Goal: Transaction & Acquisition: Purchase product/service

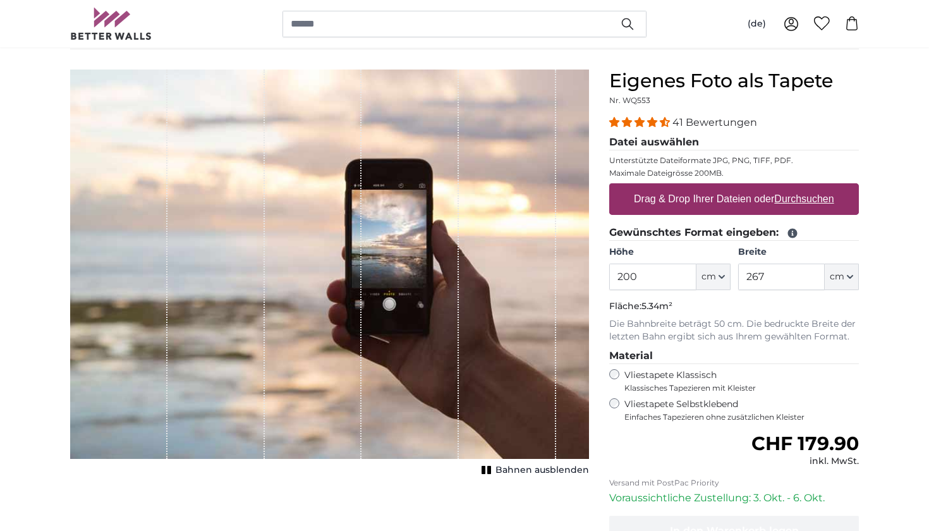
scroll to position [90, 0]
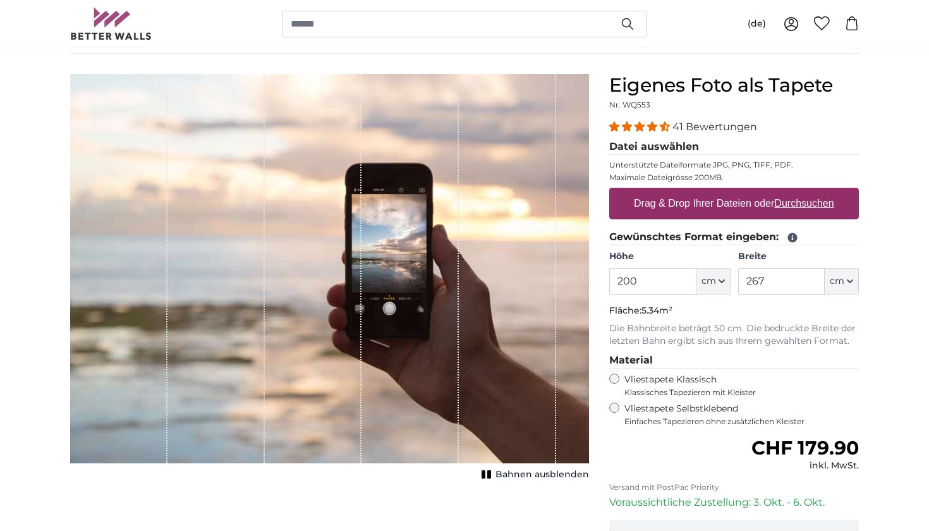
click at [809, 205] on u "Durchsuchen" at bounding box center [804, 203] width 59 height 11
click at [809, 192] on input "Drag & Drop Ihrer Dateien oder Durchsuchen" at bounding box center [734, 190] width 250 height 4
type input "**********"
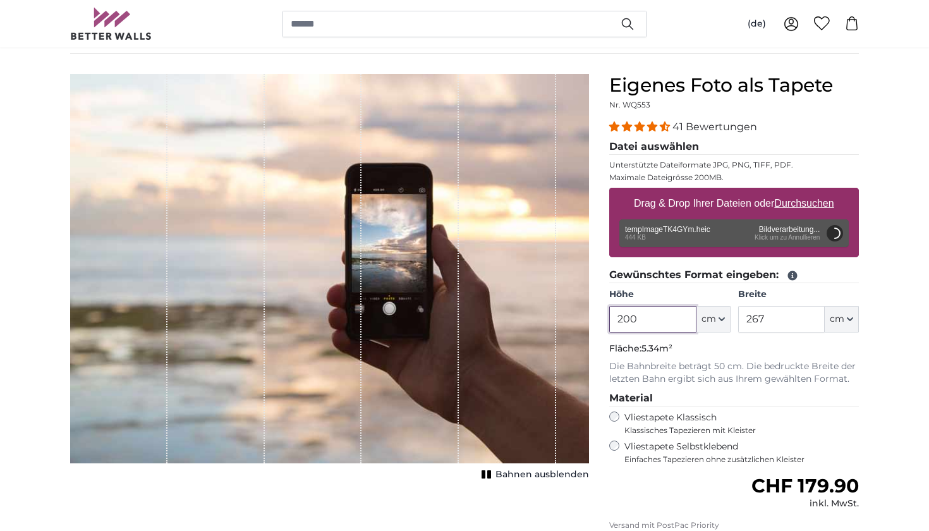
drag, startPoint x: 661, startPoint y: 319, endPoint x: 578, endPoint y: 315, distance: 82.9
click at [578, 315] on product-detail "Abbrechen Bild zuschneiden Bahnen ausblenden Eigenes Foto als Tapete Nr. WQ553 …" at bounding box center [464, 368] width 809 height 628
type input "92"
type input "115.9"
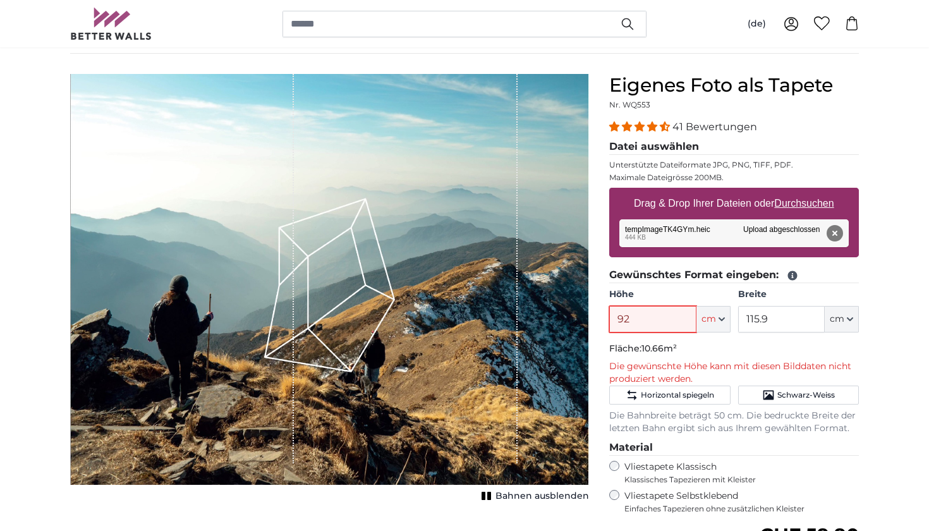
type input "9"
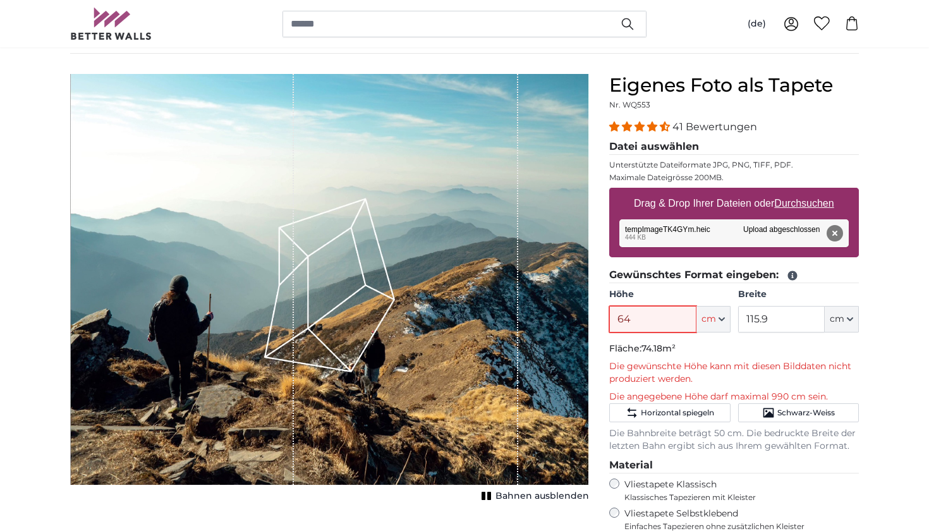
type input "6"
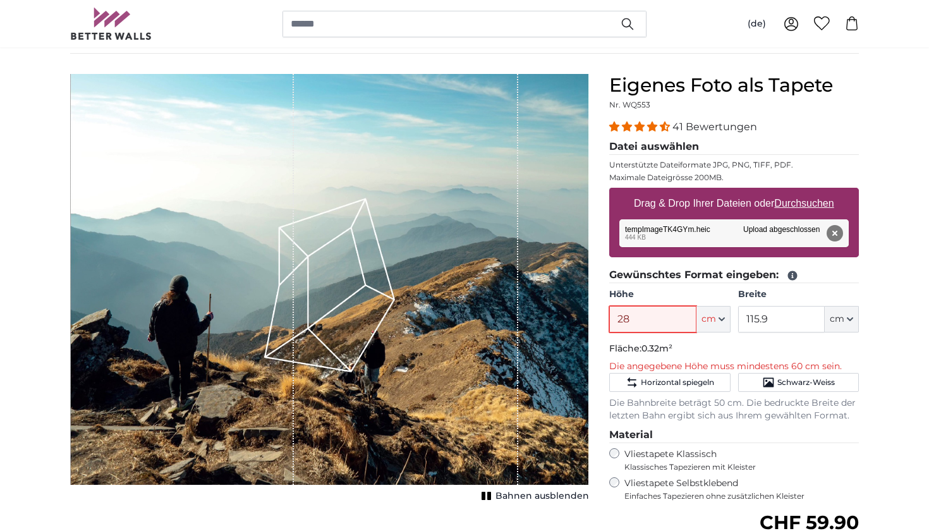
type input "2"
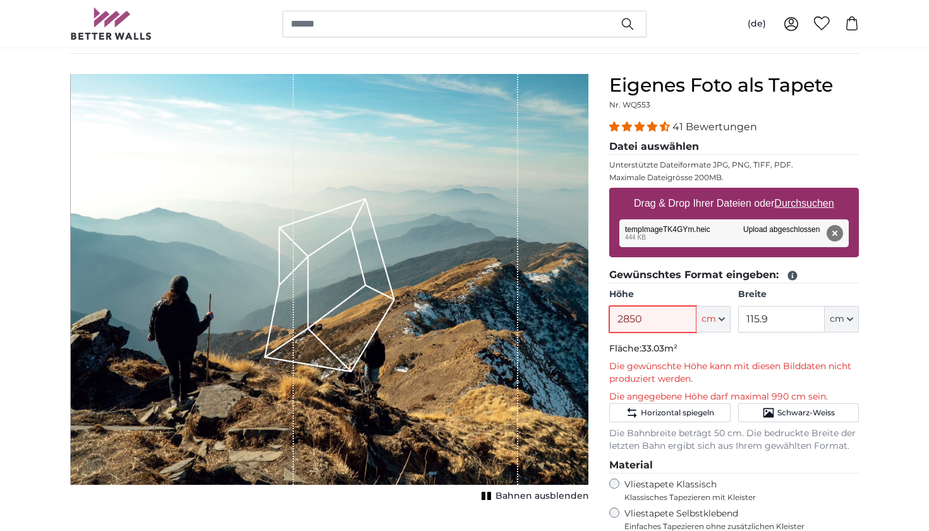
type input "2850"
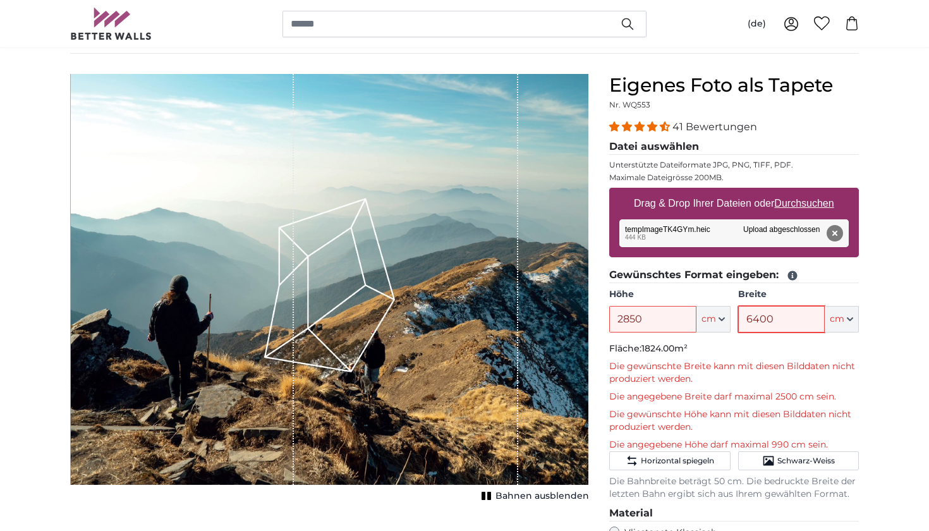
type input "6400"
click at [668, 319] on input "2850" at bounding box center [652, 319] width 87 height 27
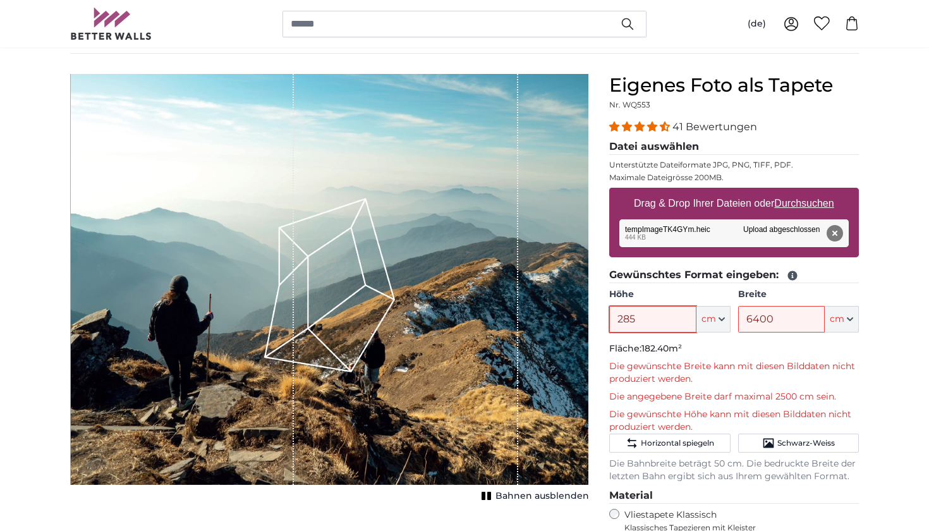
type input "285"
click at [784, 321] on input "6400" at bounding box center [781, 319] width 87 height 27
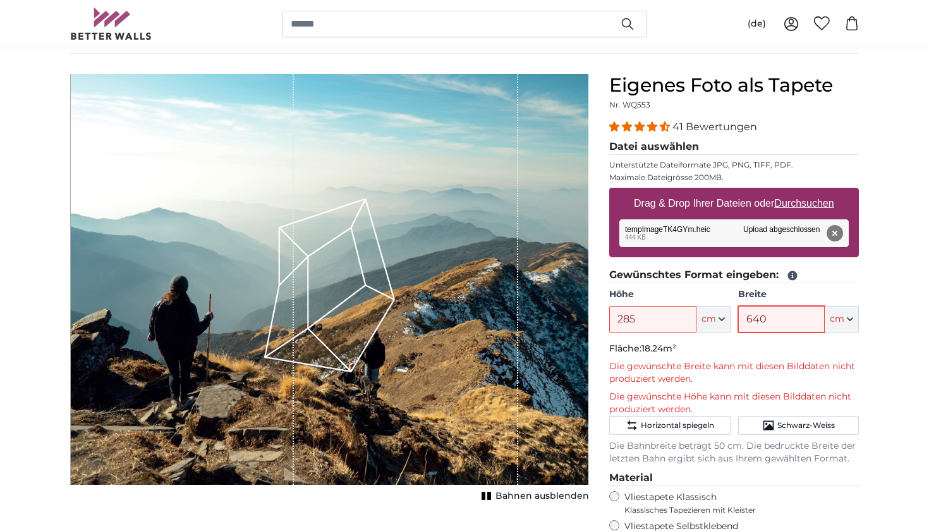
type input "640"
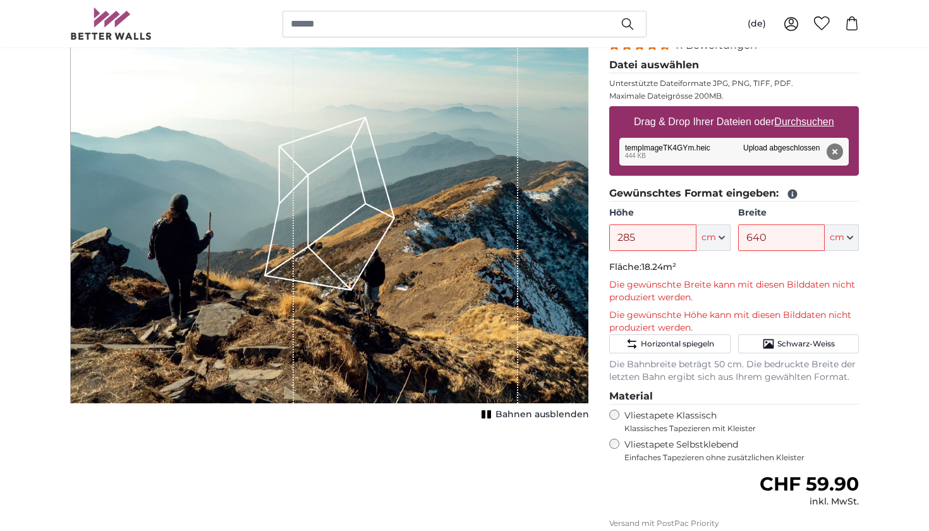
scroll to position [214, 0]
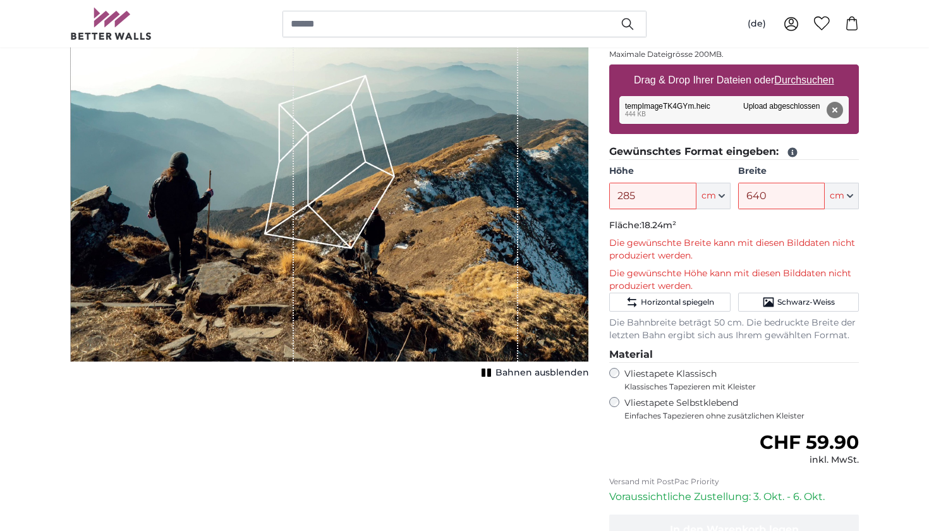
click at [748, 223] on p "Fläche: 18.24m²" at bounding box center [734, 225] width 250 height 13
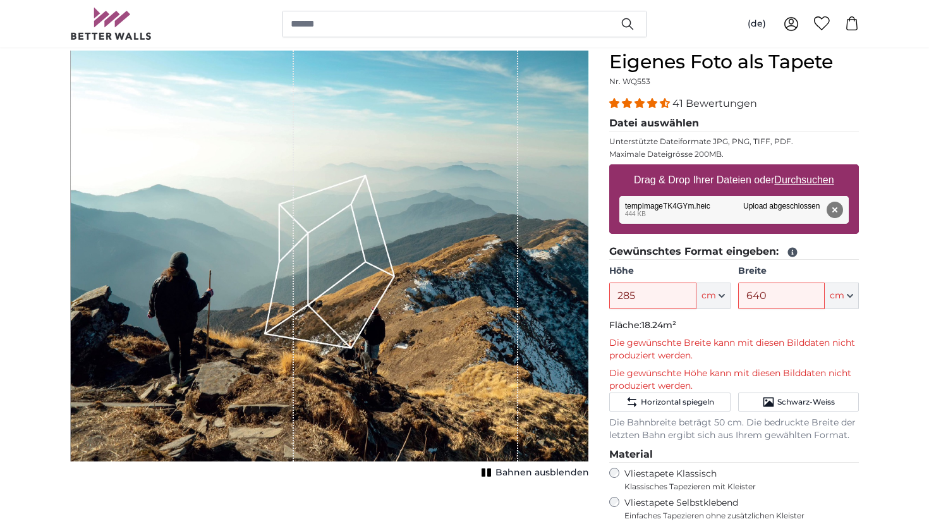
scroll to position [116, 0]
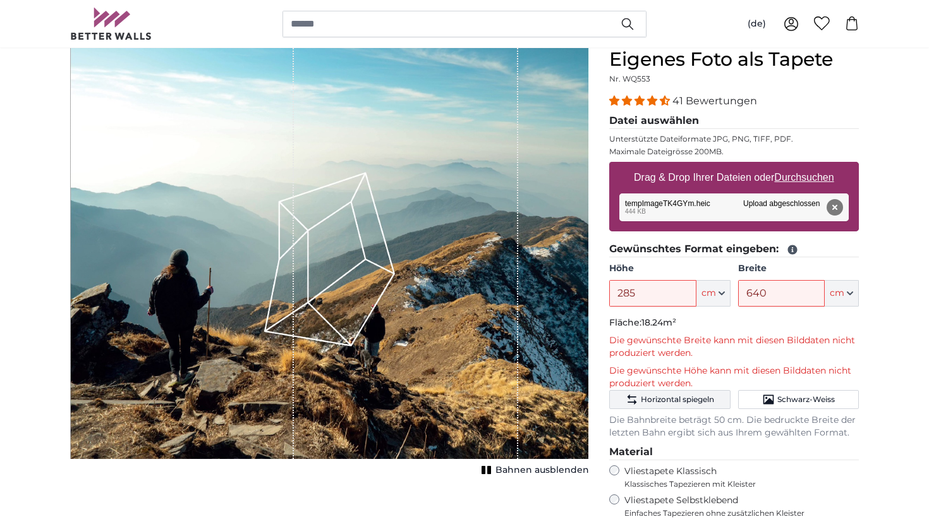
click at [660, 394] on span "Horizontal spiegeln" at bounding box center [677, 399] width 73 height 10
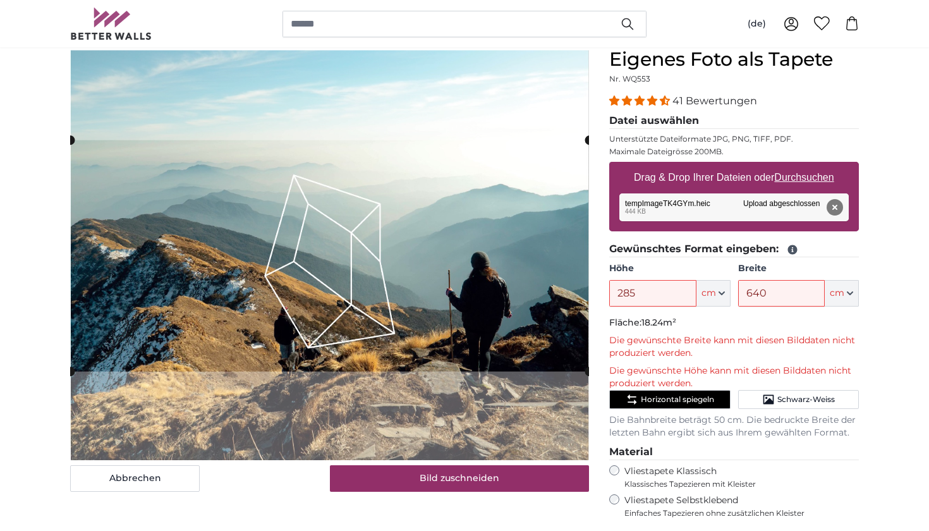
click at [660, 394] on span "Horizontal spiegeln" at bounding box center [677, 399] width 73 height 10
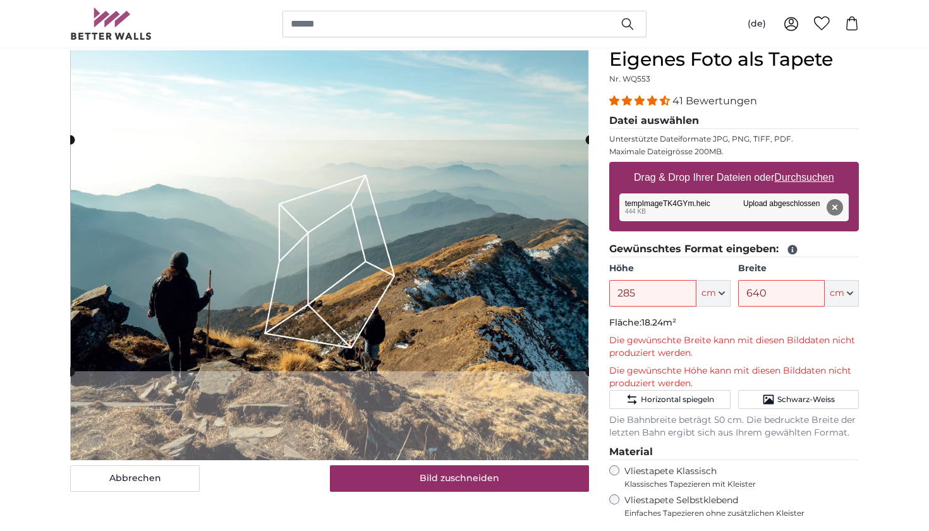
click at [592, 118] on div "Abbrechen Bild zuschneiden Bahnen ausblenden" at bounding box center [329, 391] width 539 height 687
click at [706, 94] on product-detail "Abbrechen Bild zuschneiden Bahnen ausblenden Eigenes Foto als Tapete Nr. WQ553 …" at bounding box center [464, 381] width 809 height 707
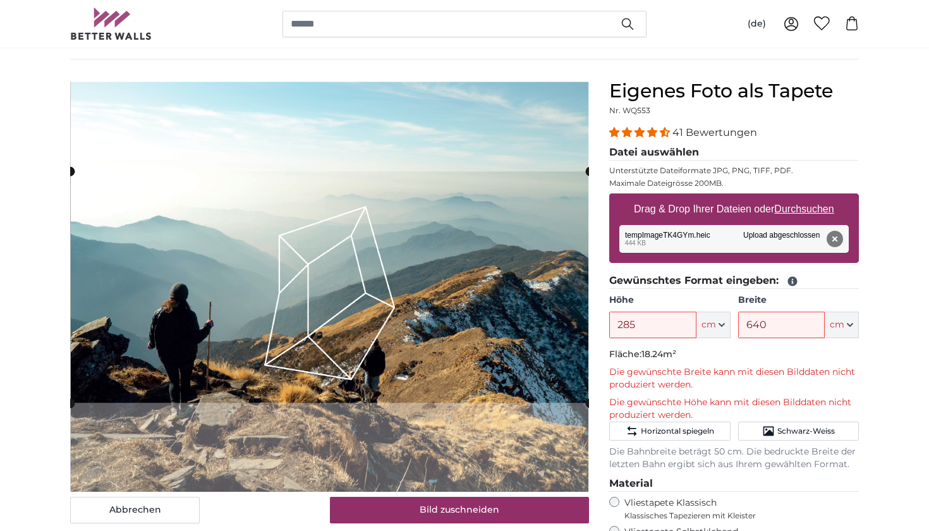
scroll to position [49, 0]
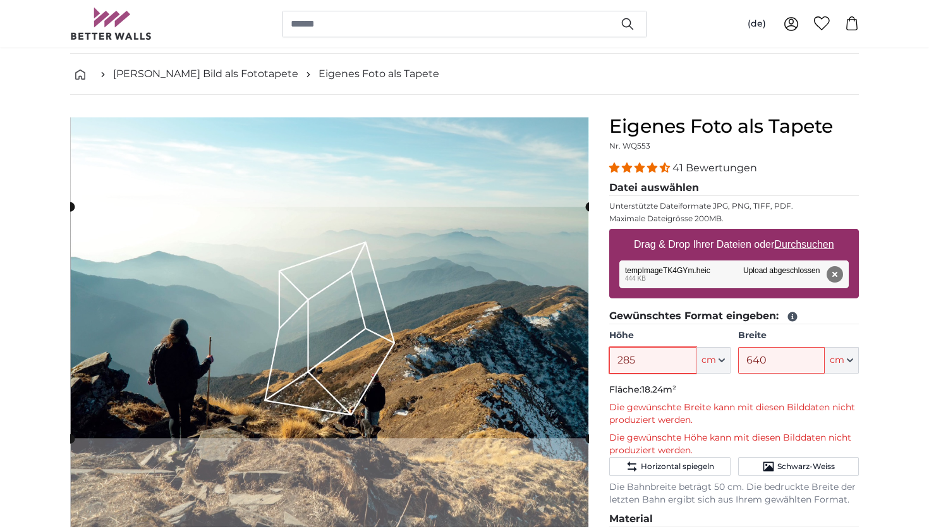
click at [670, 358] on input "285" at bounding box center [652, 360] width 87 height 27
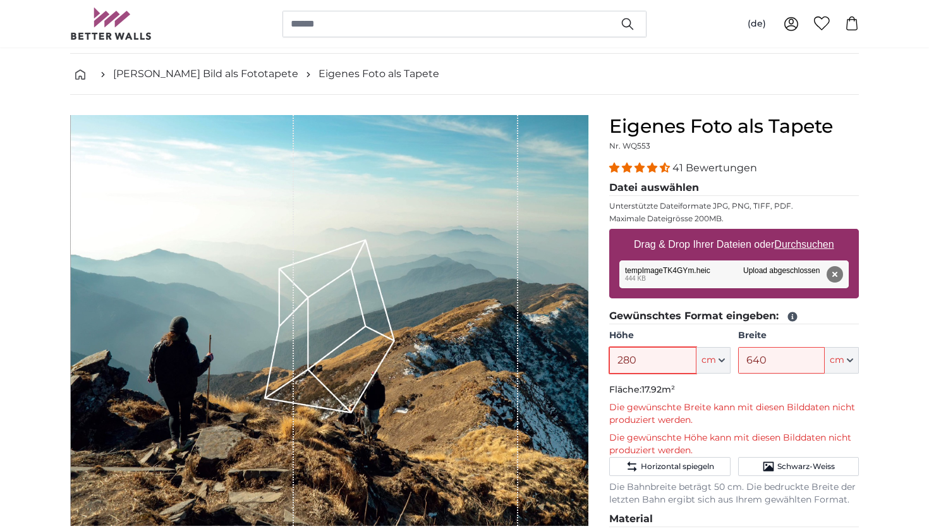
type input "280"
type input "6"
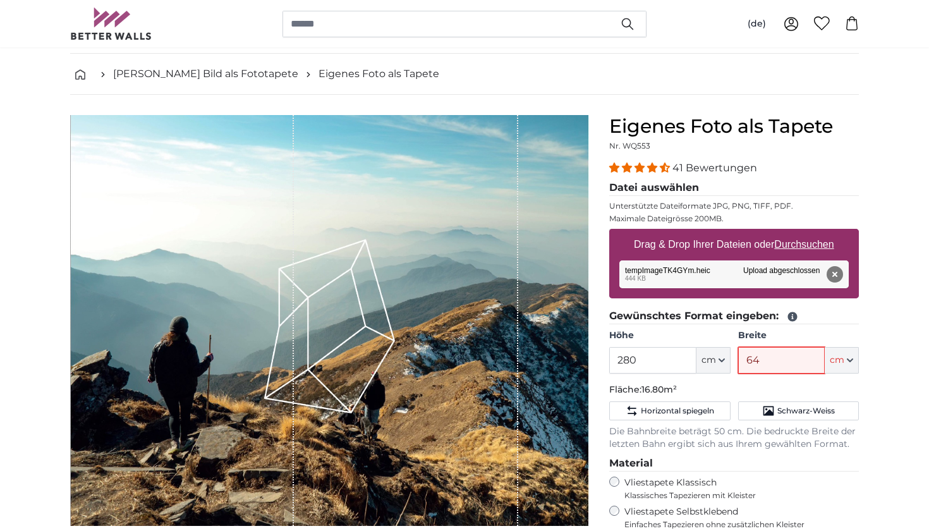
type input "640"
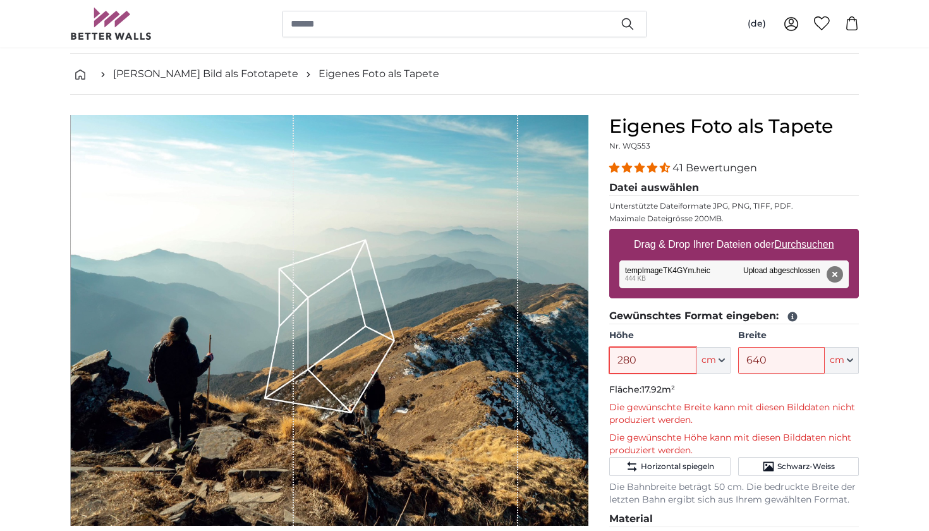
click at [645, 362] on input "280" at bounding box center [652, 360] width 87 height 27
drag, startPoint x: 650, startPoint y: 362, endPoint x: 594, endPoint y: 361, distance: 56.3
click at [594, 361] on product-detail "Abbrechen Bild zuschneiden Bahnen ausblenden Eigenes Foto als Tapete Nr. WQ553 …" at bounding box center [464, 448] width 809 height 707
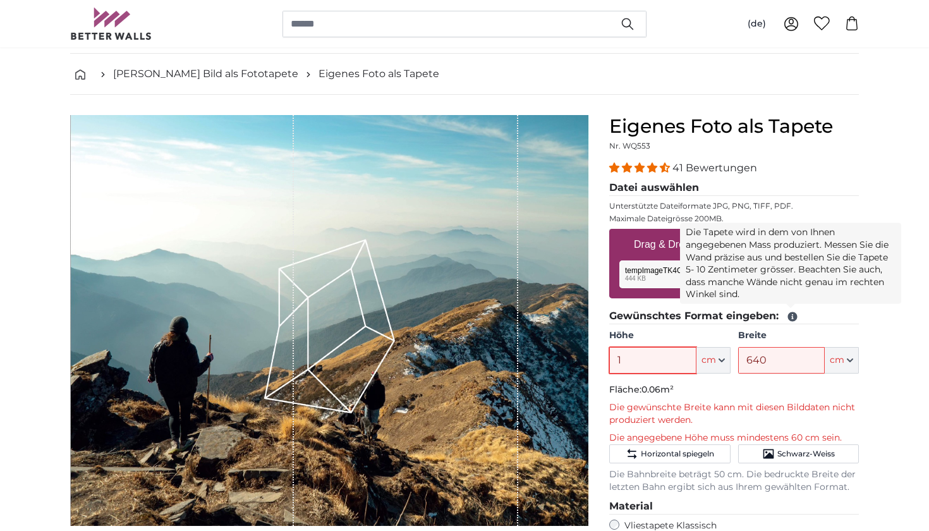
type input "1"
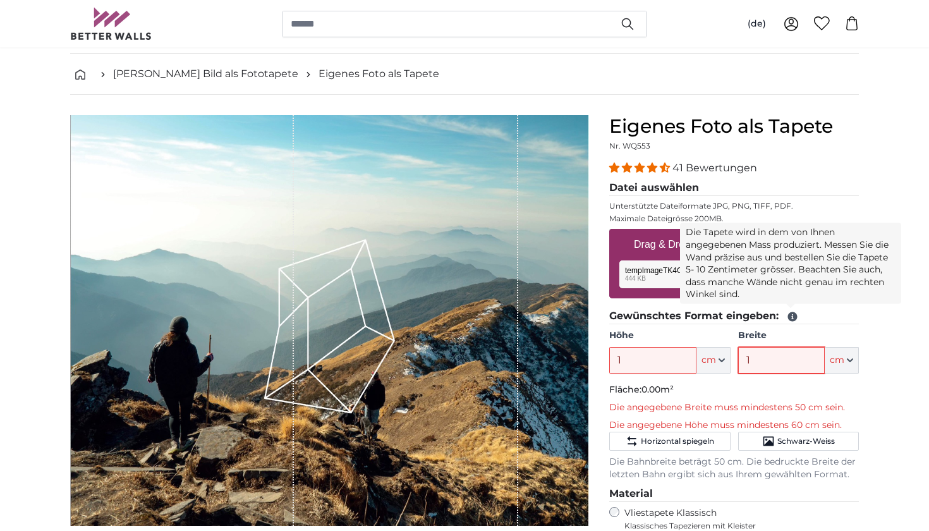
type input "1"
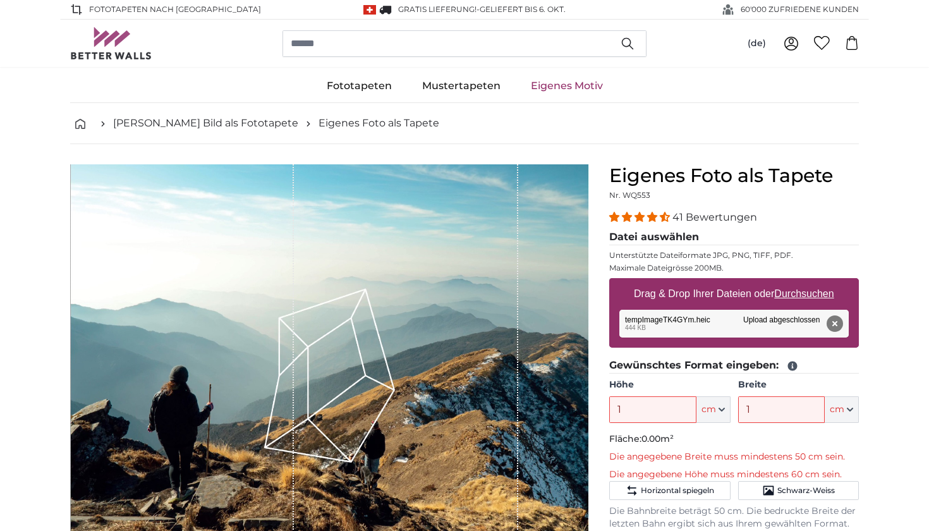
scroll to position [0, 0]
drag, startPoint x: 635, startPoint y: 418, endPoint x: 578, endPoint y: 412, distance: 57.2
click at [578, 412] on product-detail "Abbrechen Bild zuschneiden Bahnen ausblenden Eigenes Foto als Tapete Nr. WQ553 …" at bounding box center [464, 485] width 809 height 682
type input "285"
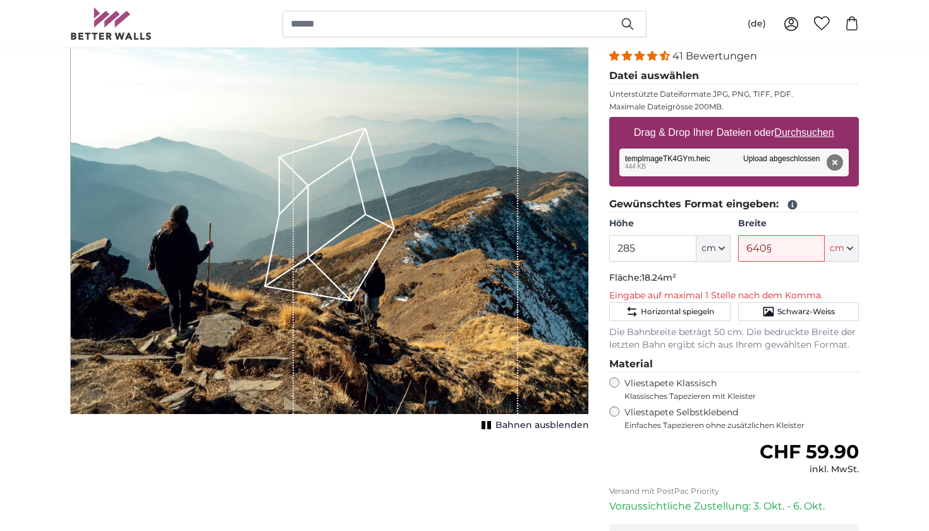
scroll to position [155, 0]
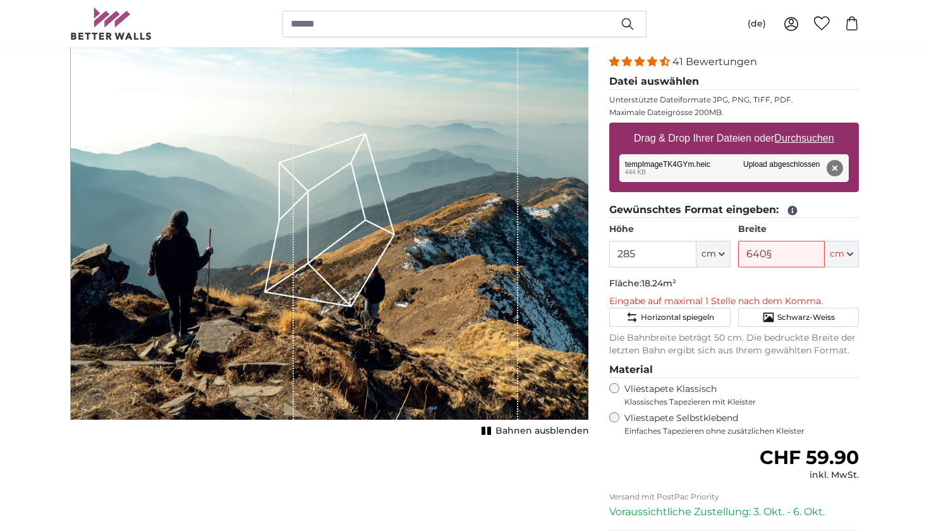
click at [560, 340] on div "1 of 1" at bounding box center [329, 214] width 519 height 411
click at [524, 434] on span "Bahnen ausblenden" at bounding box center [543, 431] width 94 height 13
click at [524, 434] on span "Bahnen einblenden" at bounding box center [542, 431] width 93 height 13
click at [523, 436] on span "Bahnen ausblenden" at bounding box center [543, 431] width 94 height 13
click at [773, 259] on input "640§" at bounding box center [781, 254] width 87 height 27
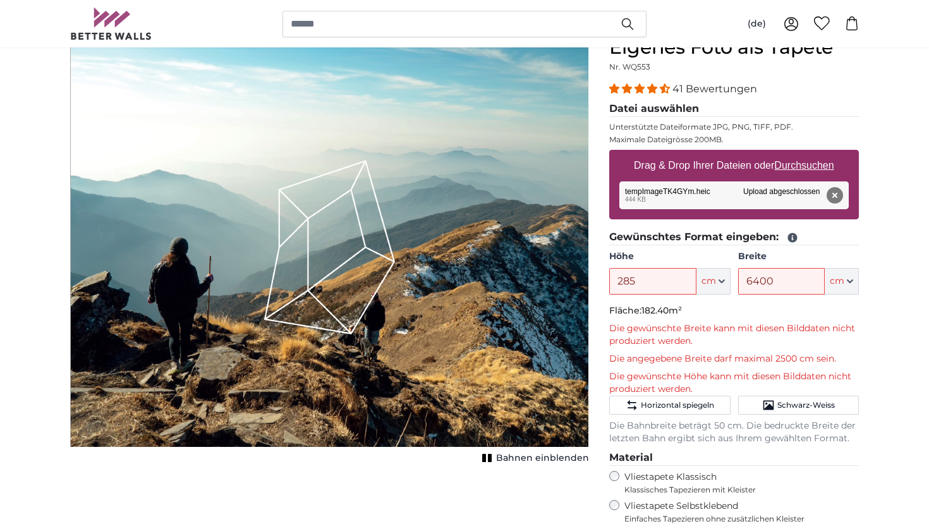
scroll to position [63, 0]
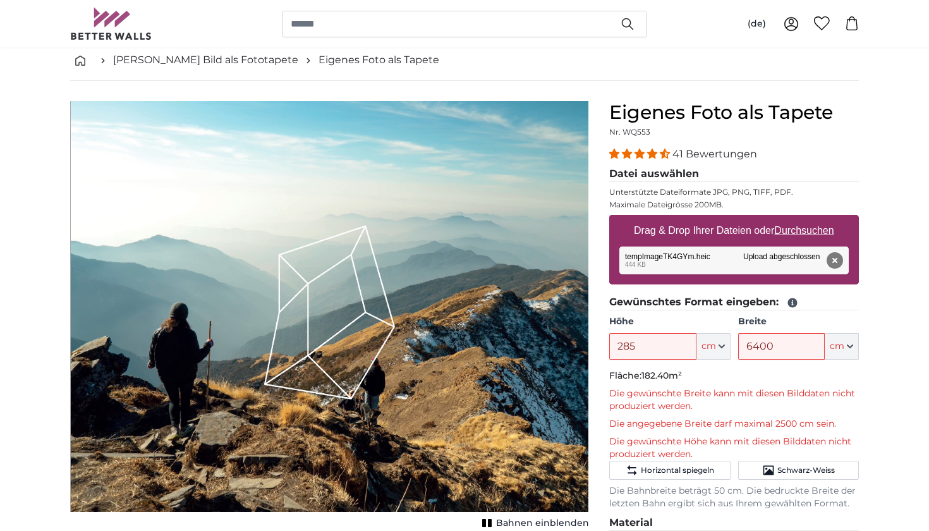
click at [517, 338] on img "1 of 1" at bounding box center [329, 306] width 519 height 411
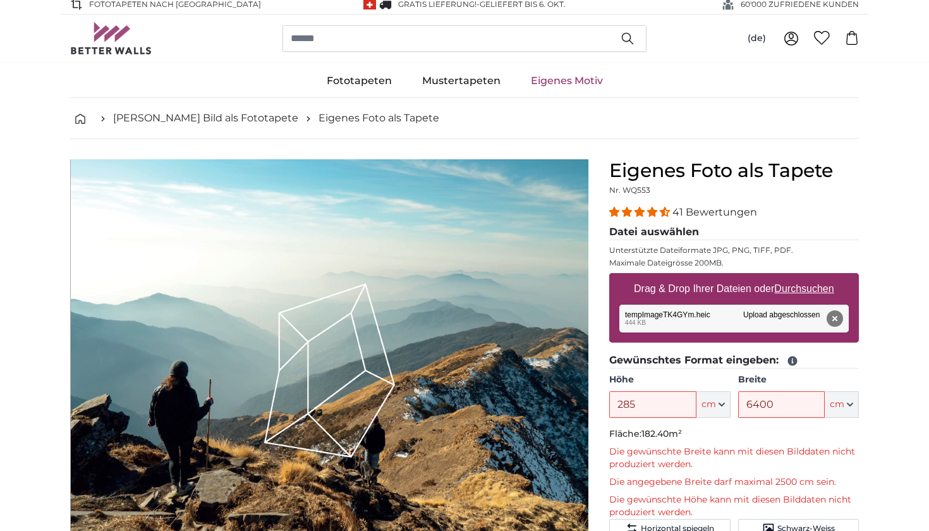
scroll to position [0, 0]
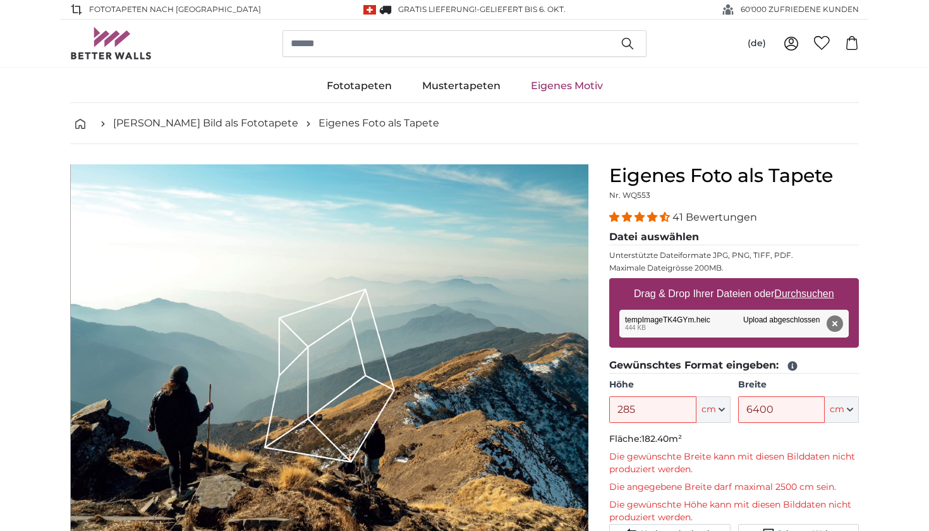
click at [271, 372] on img "1 of 1" at bounding box center [329, 369] width 519 height 411
click at [705, 325] on div "Entfernen Nochmal versuchen Entfernen Hochladen Abbrechen Nochmal versuchen Ent…" at bounding box center [733, 324] width 229 height 28
click at [772, 411] on input "6400" at bounding box center [781, 409] width 87 height 27
type input "650"
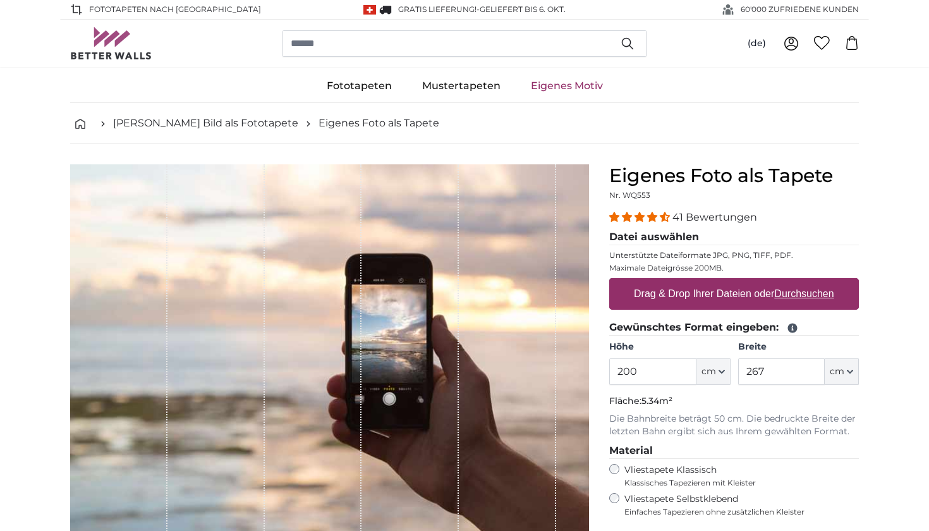
click at [703, 300] on label "Drag & Drop Ihrer Dateien oder Durchsuchen" at bounding box center [734, 293] width 210 height 25
click at [703, 282] on input "Drag & Drop Ihrer Dateien oder Durchsuchen" at bounding box center [734, 280] width 250 height 4
type input "**********"
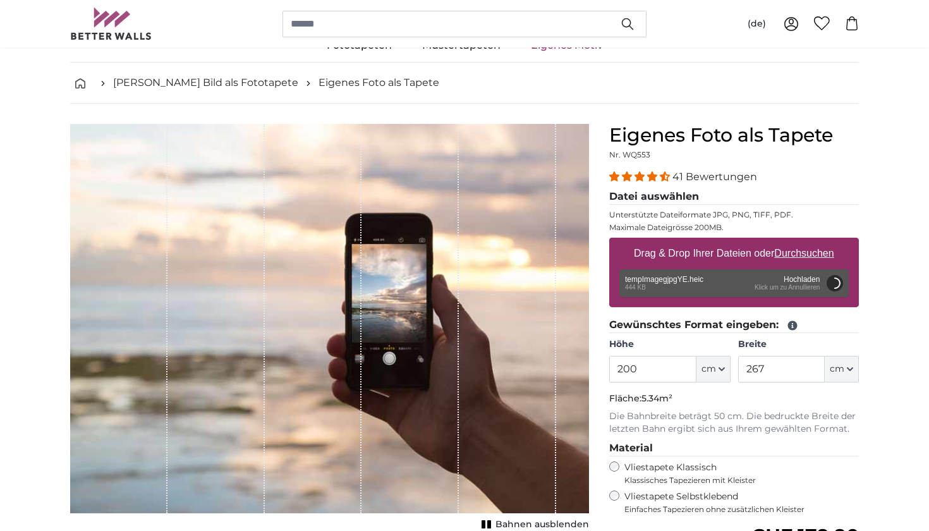
scroll to position [48, 0]
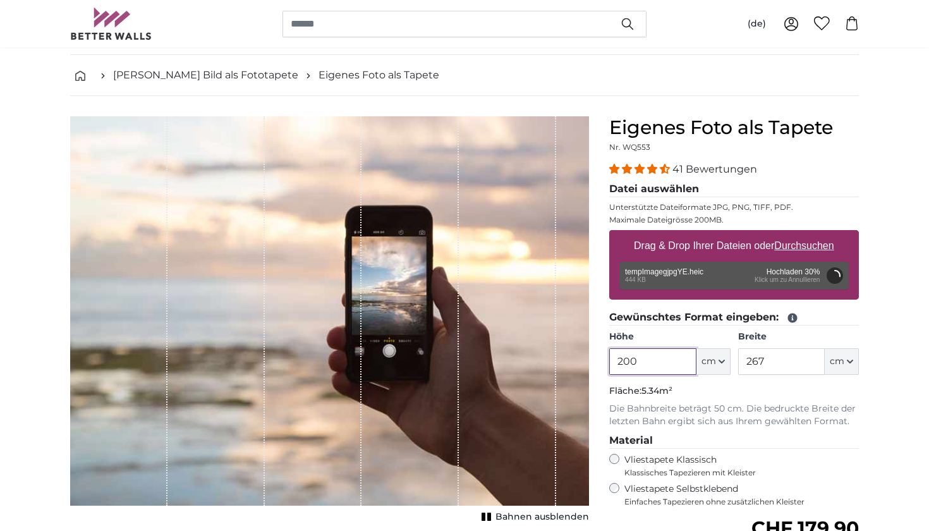
drag, startPoint x: 661, startPoint y: 360, endPoint x: 549, endPoint y: 359, distance: 111.9
click at [550, 360] on product-detail "Abbrechen Bild zuschneiden Bahnen ausblenden Eigenes Foto als Tapete Nr. WQ553 …" at bounding box center [464, 410] width 809 height 628
type input "285"
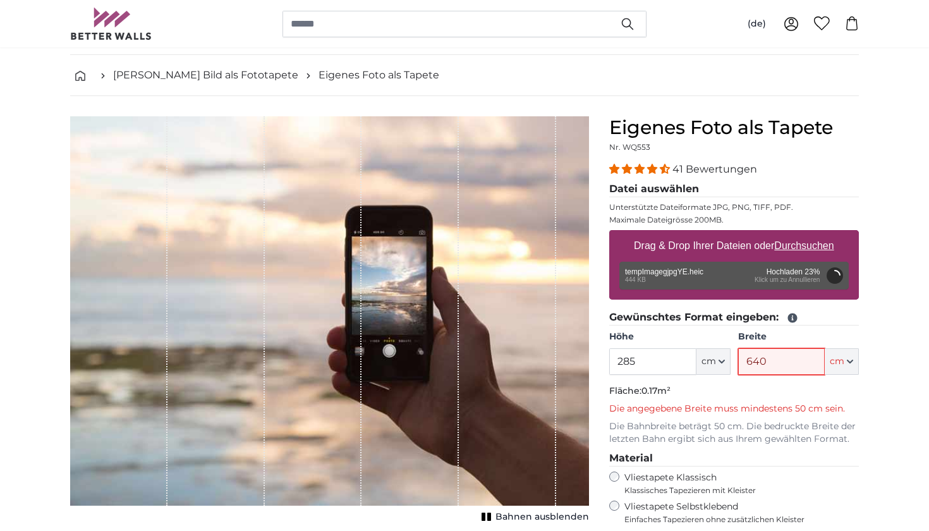
type input "6400"
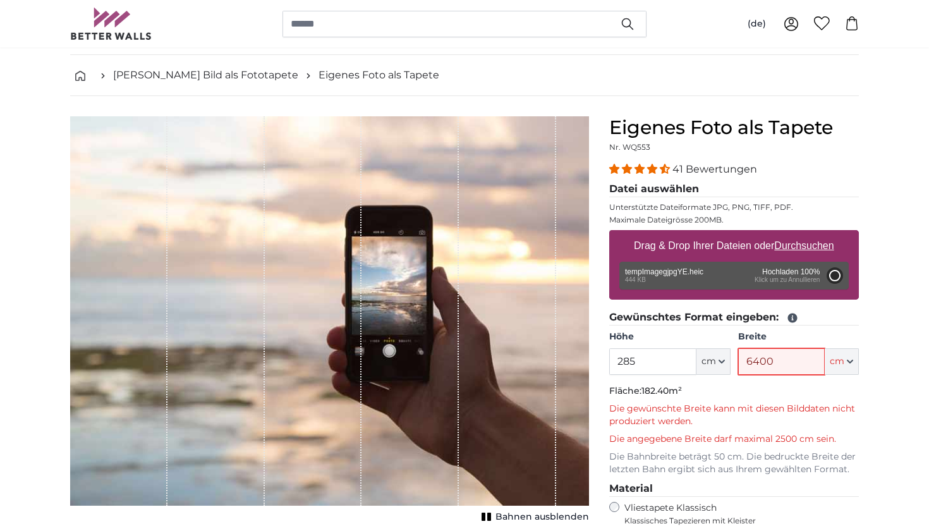
type input "92"
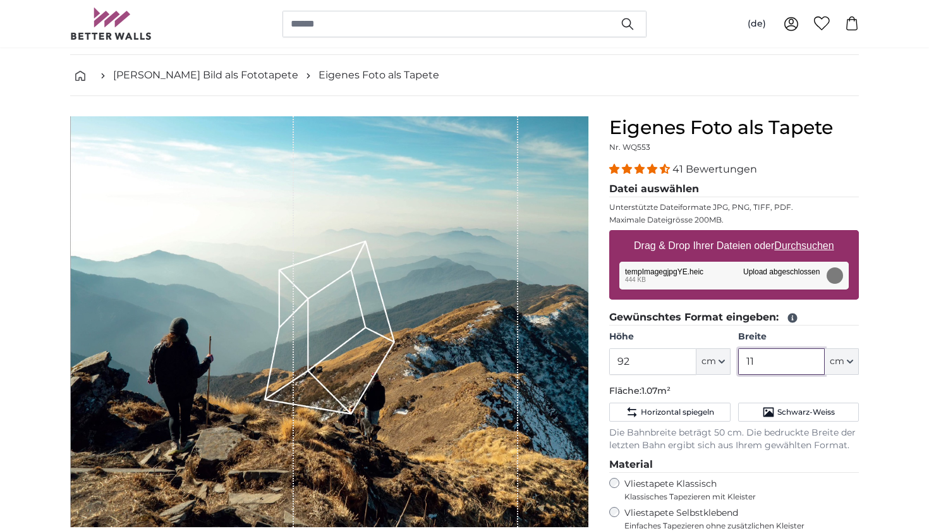
type input "1"
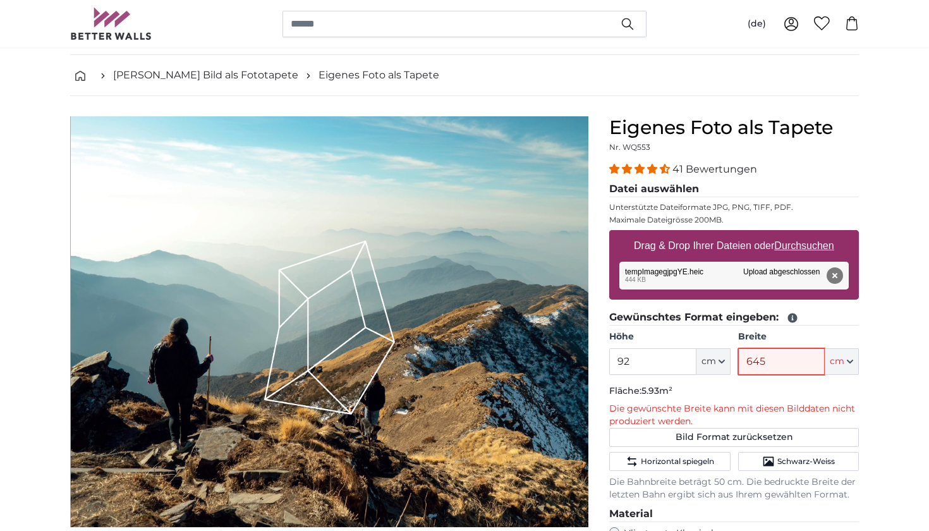
type input "645"
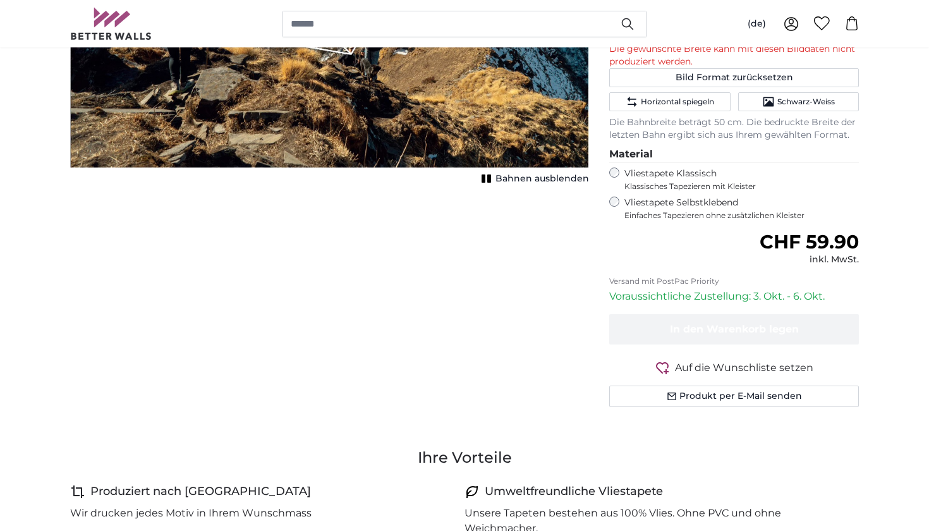
scroll to position [108, 0]
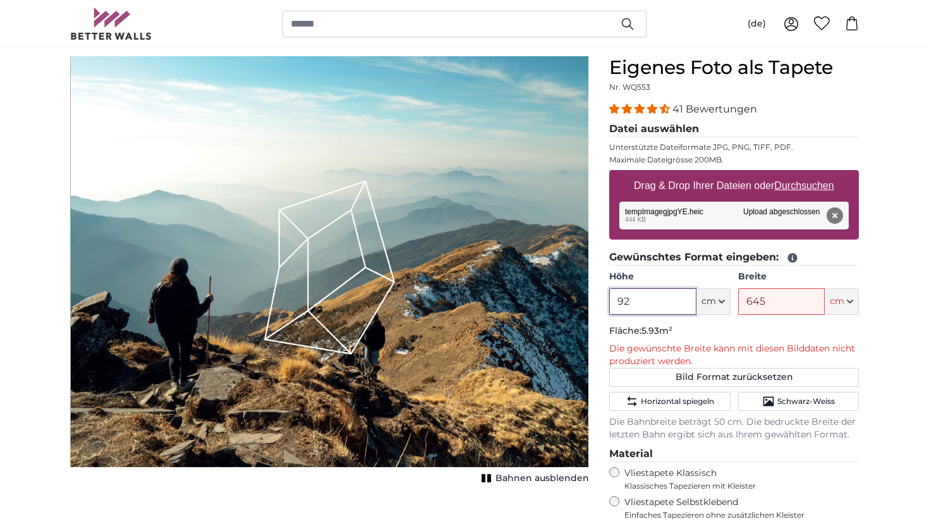
drag, startPoint x: 640, startPoint y: 307, endPoint x: 543, endPoint y: 283, distance: 99.8
click at [543, 283] on product-detail "Abbrechen Bild zuschneiden Bahnen ausblenden Eigenes Foto als Tapete Nr. WQ553 …" at bounding box center [464, 386] width 809 height 701
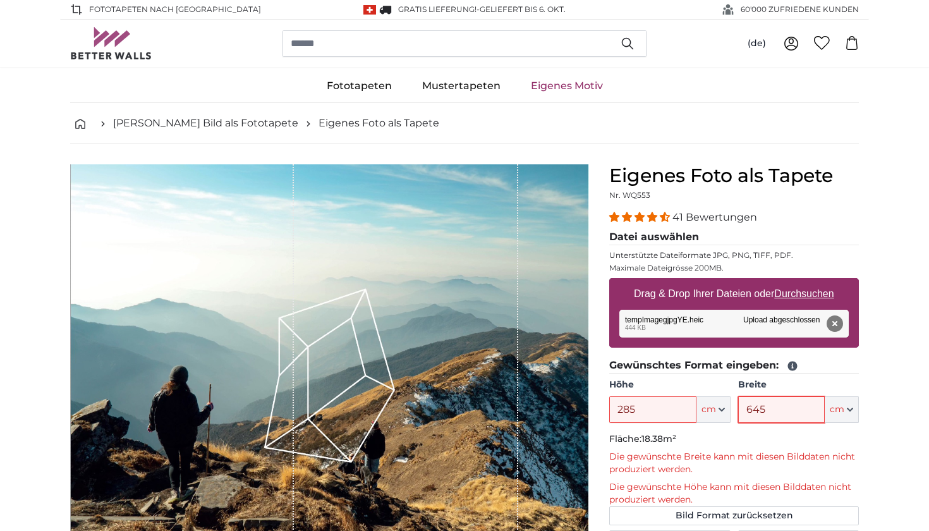
scroll to position [0, 0]
click at [788, 411] on input "645" at bounding box center [781, 409] width 87 height 27
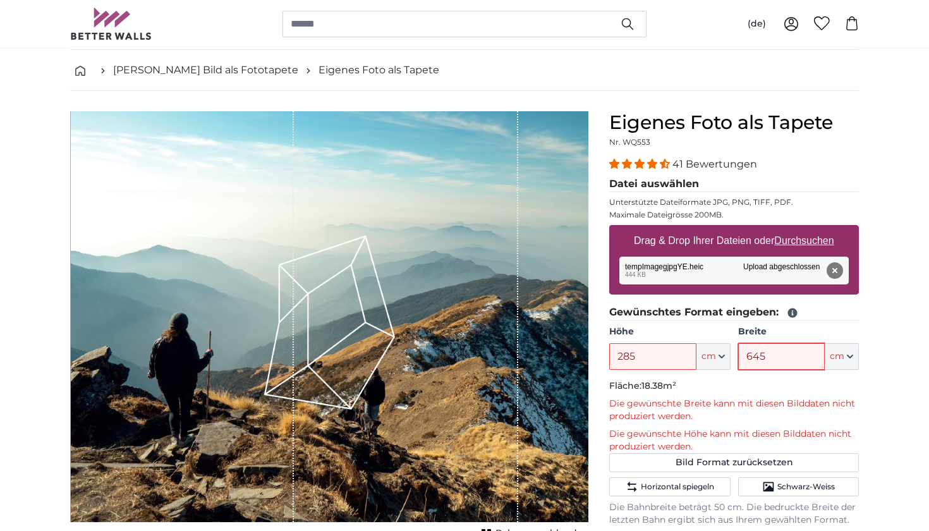
scroll to position [61, 0]
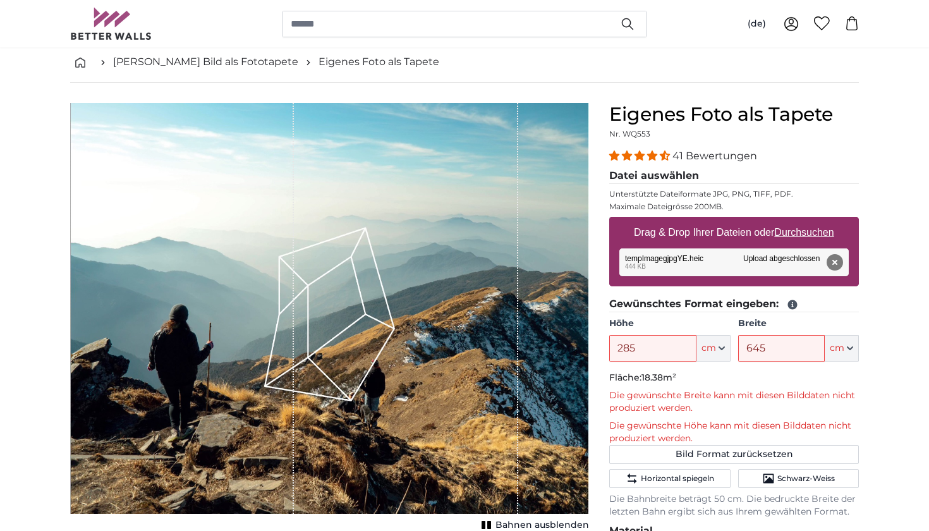
click at [454, 437] on div "1 of 1" at bounding box center [406, 308] width 224 height 411
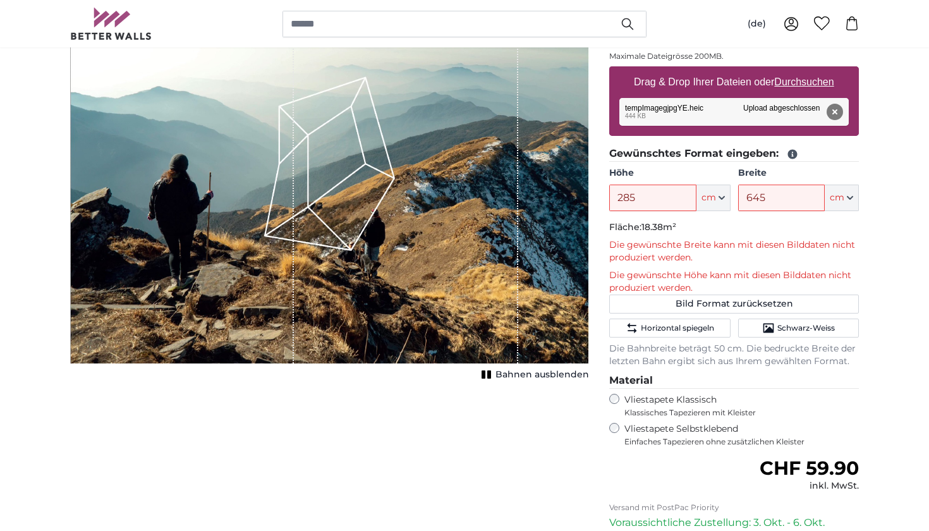
scroll to position [211, 0]
click at [533, 376] on span "Bahnen ausblenden" at bounding box center [543, 375] width 94 height 13
click at [533, 376] on span "Bahnen einblenden" at bounding box center [542, 375] width 93 height 13
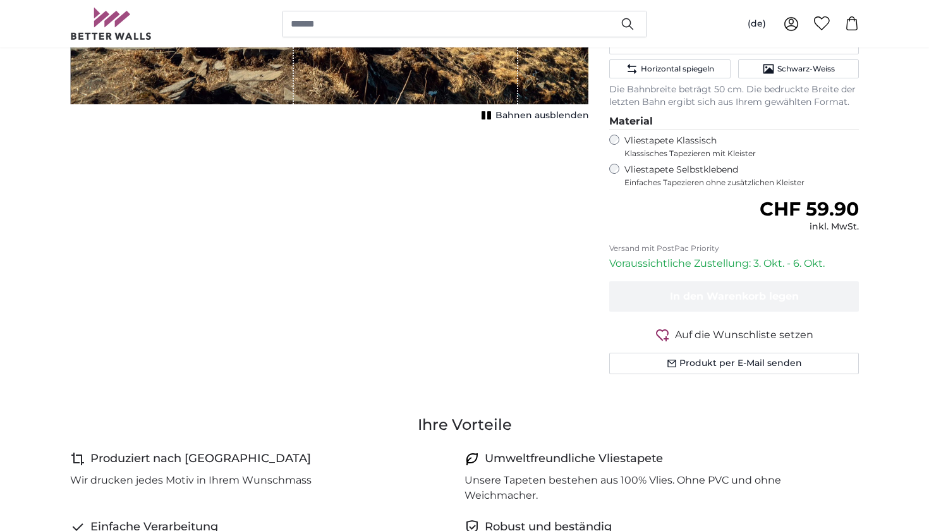
scroll to position [464, 0]
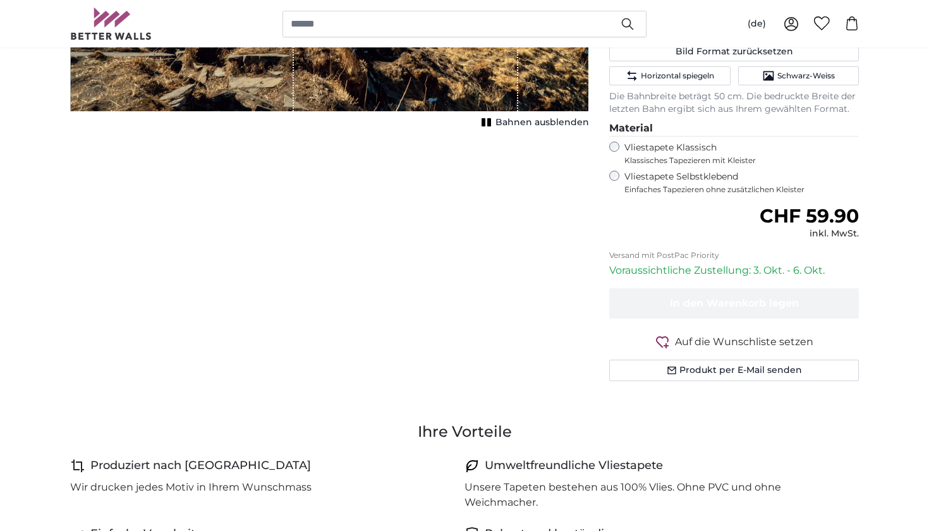
click at [690, 164] on fieldset "Material Vliestapete Klassisch Klassisches Tapezieren mit Kleister Vliestapete …" at bounding box center [734, 158] width 250 height 74
click at [689, 173] on label "Vliestapete Selbstklebend Einfaches Tapezieren ohne zusätzlichen Kleister" at bounding box center [741, 183] width 234 height 24
click at [688, 145] on label "Vliestapete Klassisch Klassisches Tapezieren mit Kleister" at bounding box center [736, 154] width 224 height 24
click at [688, 171] on label "Vliestapete Selbstklebend Einfaches Tapezieren ohne zusätzlichen Kleister" at bounding box center [741, 183] width 234 height 24
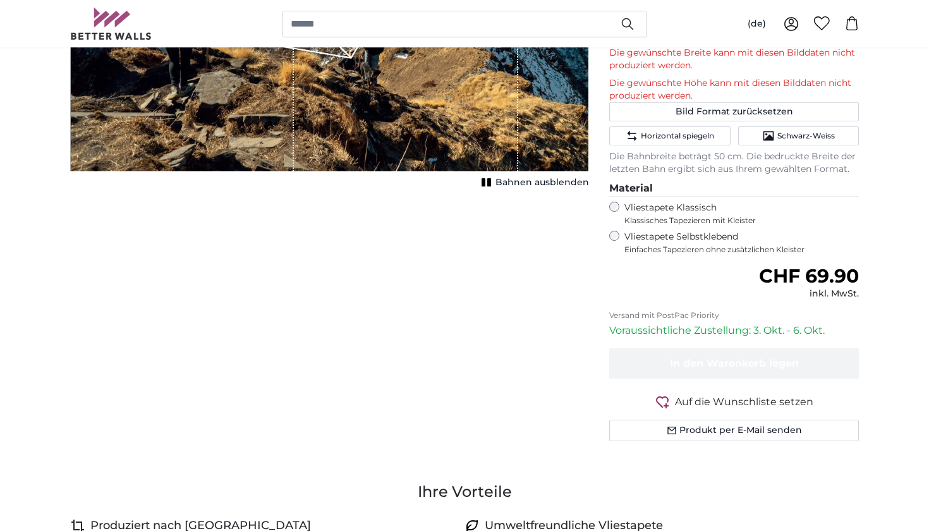
scroll to position [403, 0]
click at [683, 216] on span "Klassisches Tapezieren mit Kleister" at bounding box center [736, 221] width 224 height 10
click at [681, 238] on label "Vliestapete Selbstklebend Einfaches Tapezieren ohne zusätzlichen Kleister" at bounding box center [741, 243] width 234 height 24
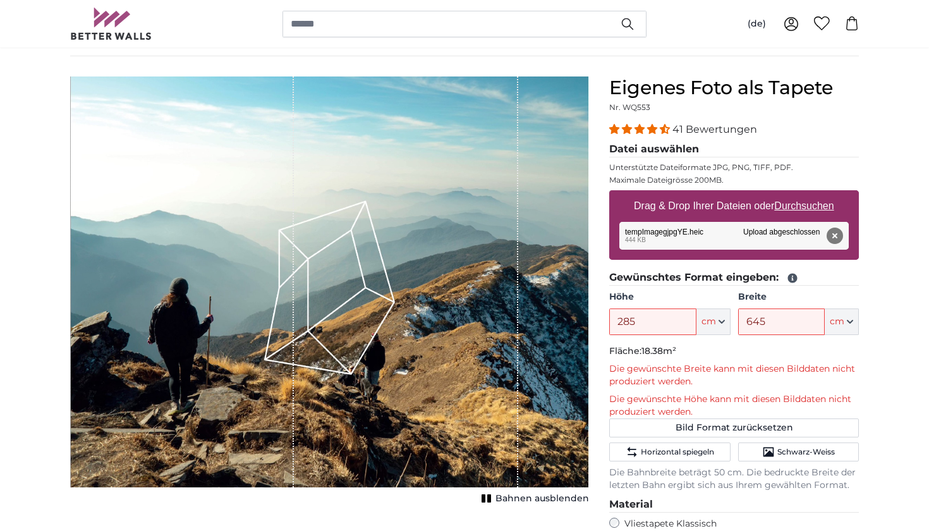
scroll to position [87, 0]
drag, startPoint x: 71, startPoint y: 485, endPoint x: 226, endPoint y: 374, distance: 189.8
click at [224, 375] on div "1 of 1" at bounding box center [182, 282] width 224 height 411
click at [657, 326] on input "285" at bounding box center [652, 322] width 87 height 27
type input "2"
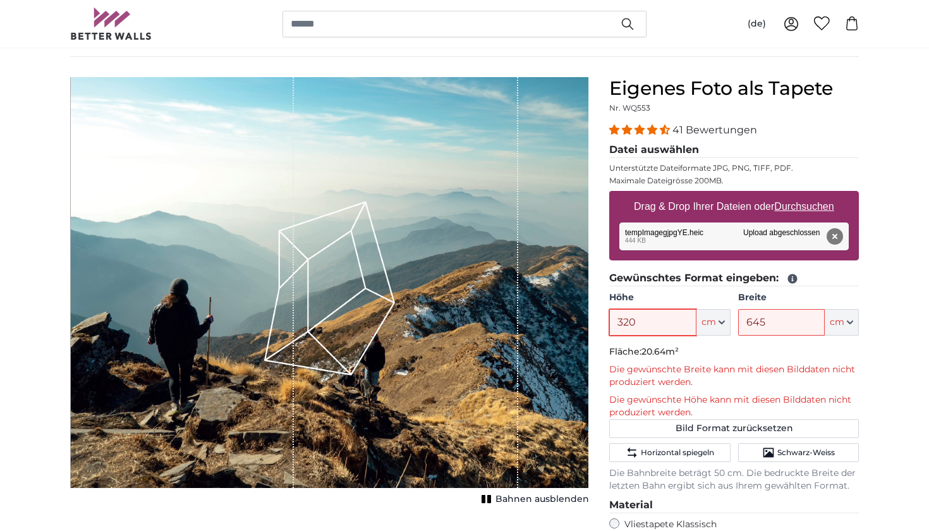
type input "320"
type input "500"
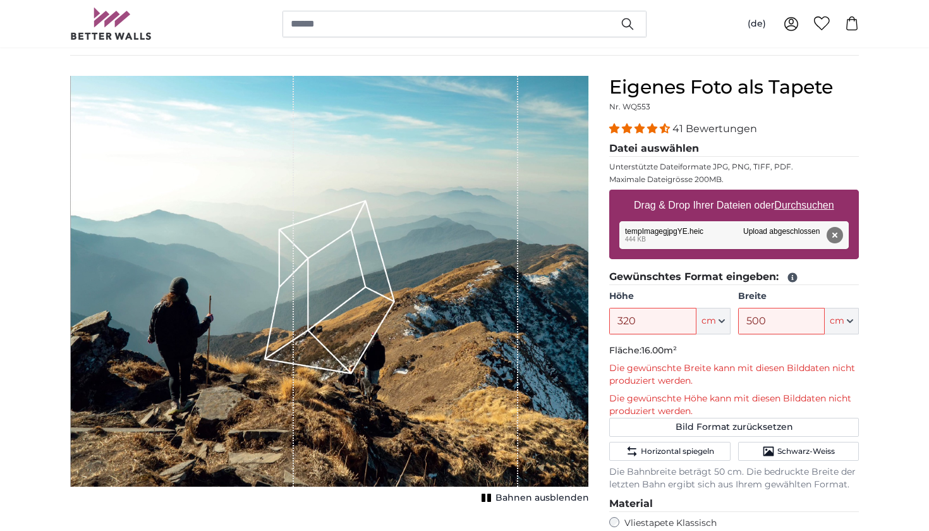
scroll to position [90, 0]
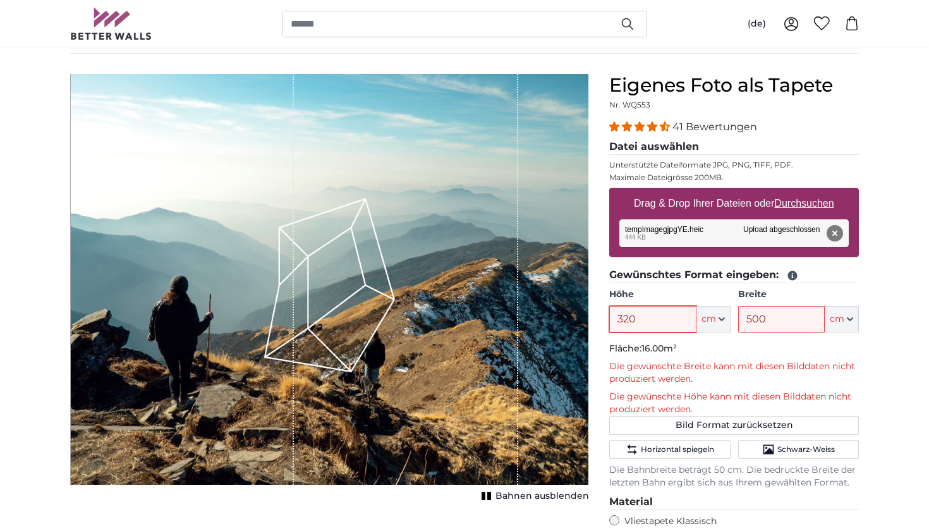
click at [669, 323] on input "320" at bounding box center [652, 319] width 87 height 27
type input "3"
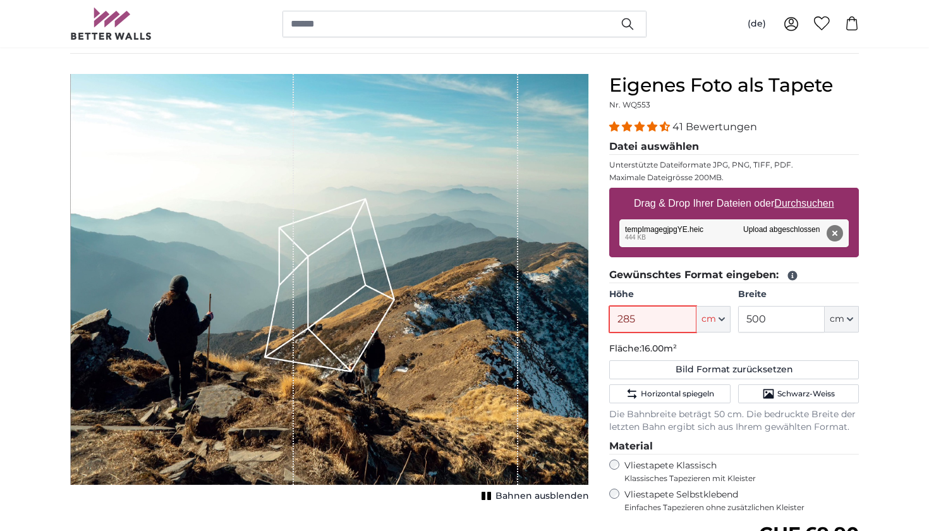
type input "285"
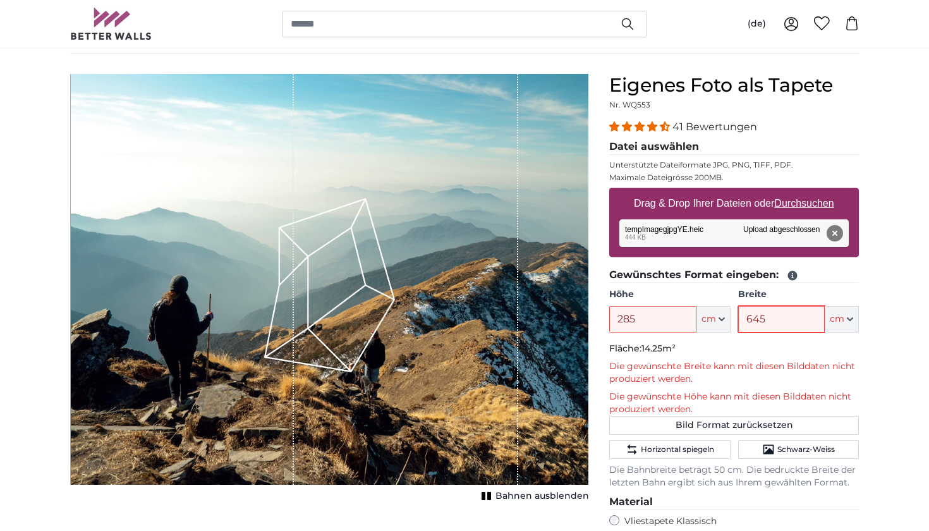
type input "645"
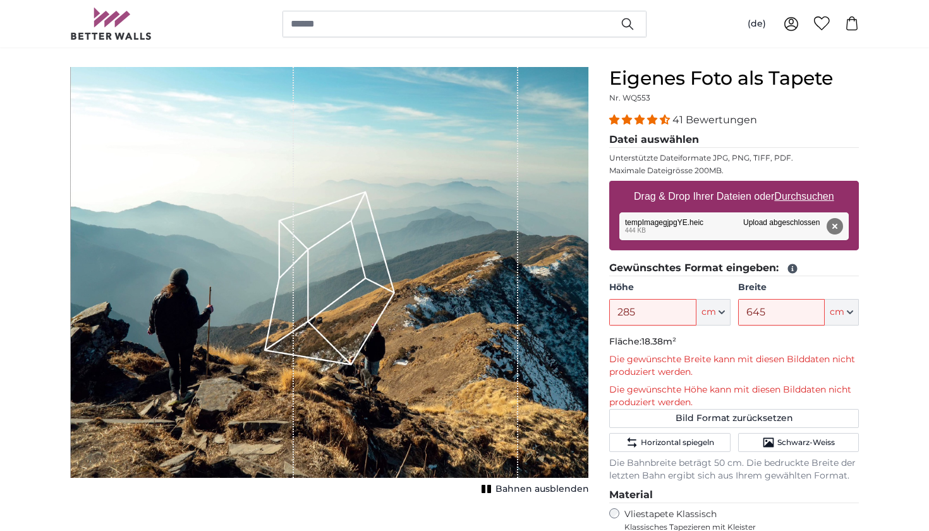
scroll to position [99, 0]
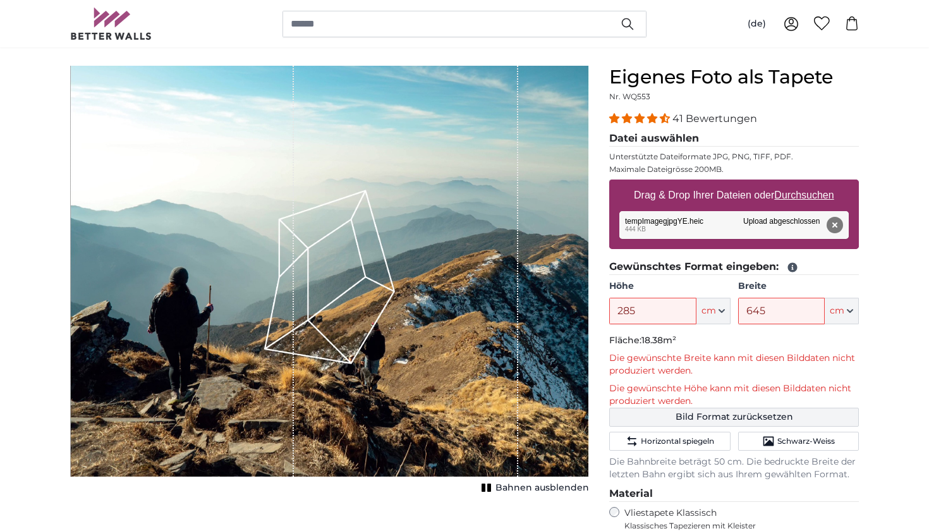
click at [698, 415] on button "Bild Format zurücksetzen" at bounding box center [734, 417] width 250 height 19
type input "92"
type input "115.9"
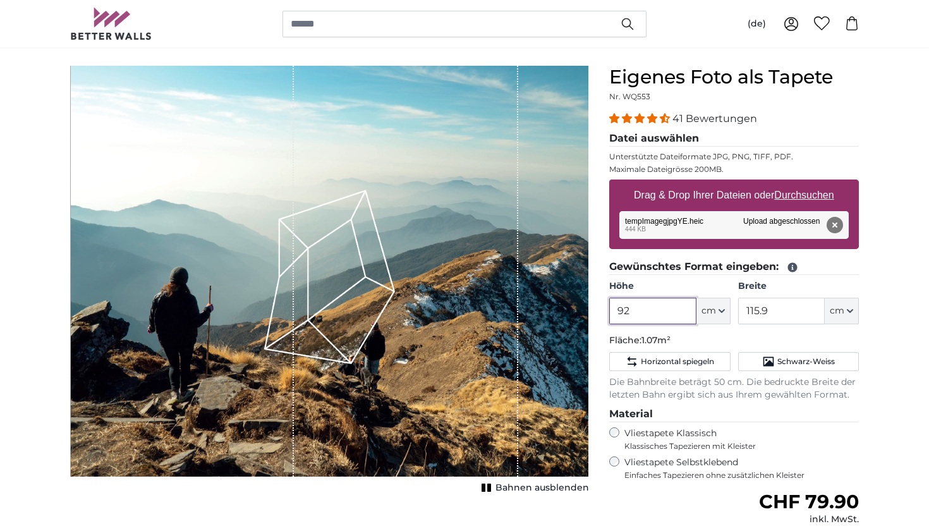
drag, startPoint x: 638, startPoint y: 314, endPoint x: 561, endPoint y: 317, distance: 76.5
click at [561, 317] on product-detail "Abbrechen Bild zuschneiden Bahnen ausblenden Eigenes Foto als Tapete Nr. WQ553 …" at bounding box center [464, 372] width 809 height 652
drag, startPoint x: 658, startPoint y: 311, endPoint x: 566, endPoint y: 308, distance: 91.7
click at [566, 308] on product-detail "Abbrechen Bild zuschneiden Bahnen ausblenden Eigenes Foto als Tapete Nr. WQ553 …" at bounding box center [464, 372] width 809 height 652
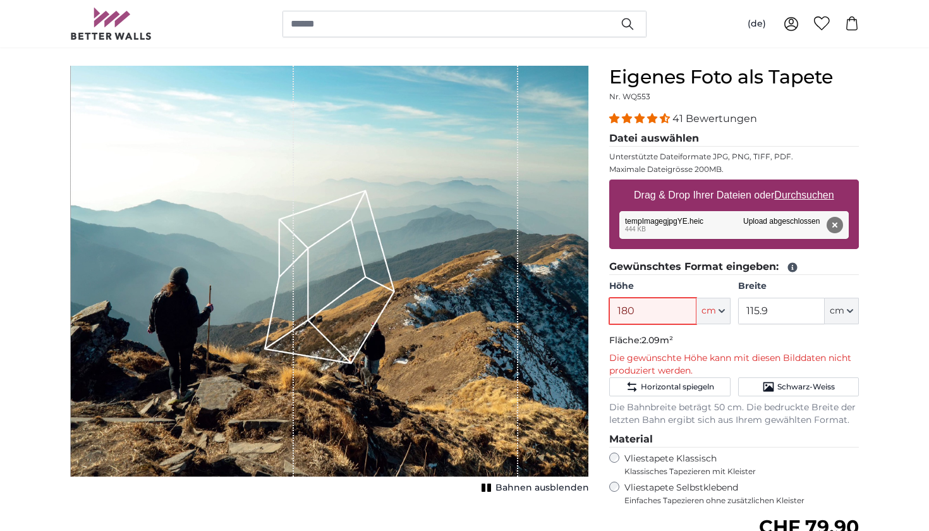
type input "180"
type input "250"
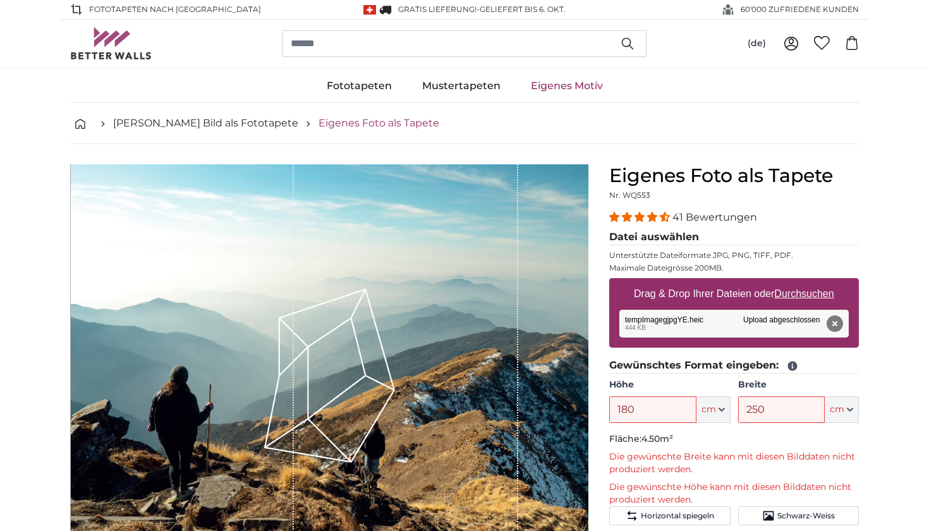
click at [319, 123] on link "Eigenes Foto als Tapete" at bounding box center [379, 123] width 121 height 15
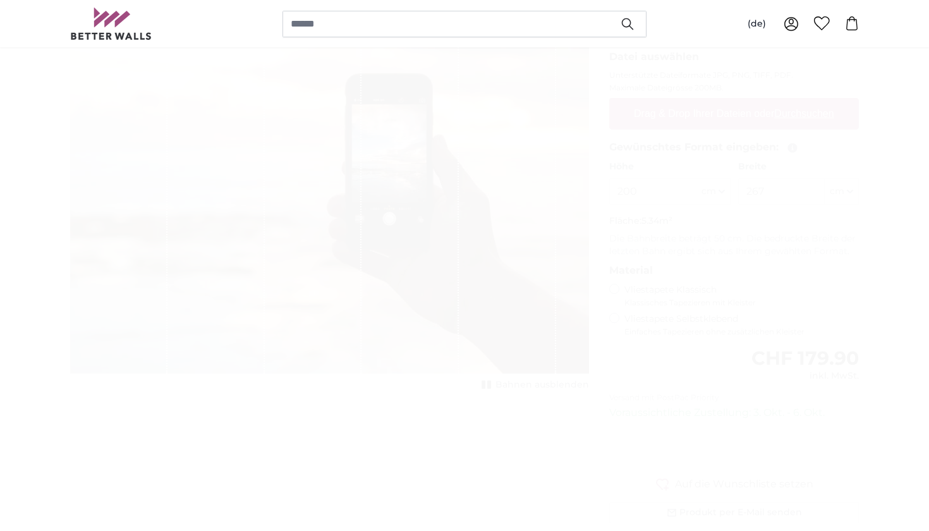
scroll to position [183, 0]
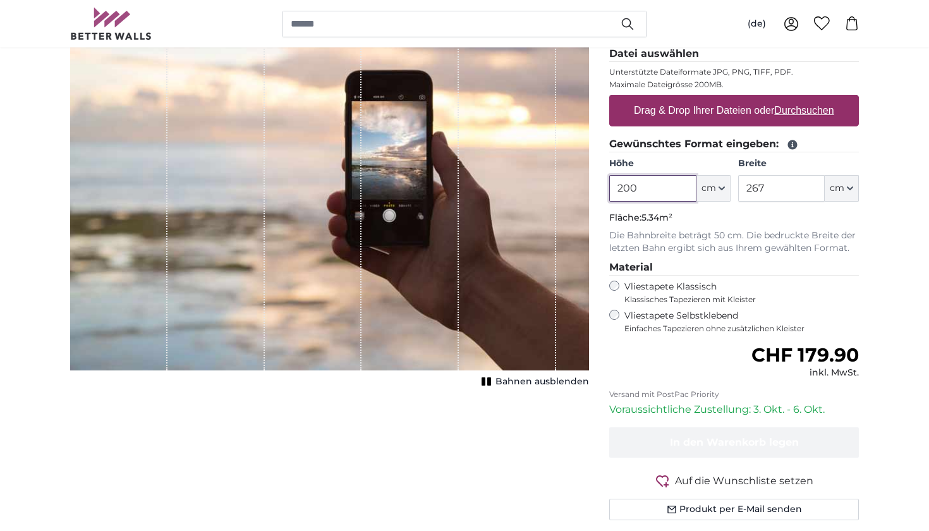
drag, startPoint x: 651, startPoint y: 192, endPoint x: 515, endPoint y: 189, distance: 135.9
click at [512, 190] on product-detail "Abbrechen Bild zuschneiden Bahnen ausblenden Eigenes Foto als Tapete Nr. WQ553 …" at bounding box center [464, 256] width 809 height 590
type input "285"
type input "650"
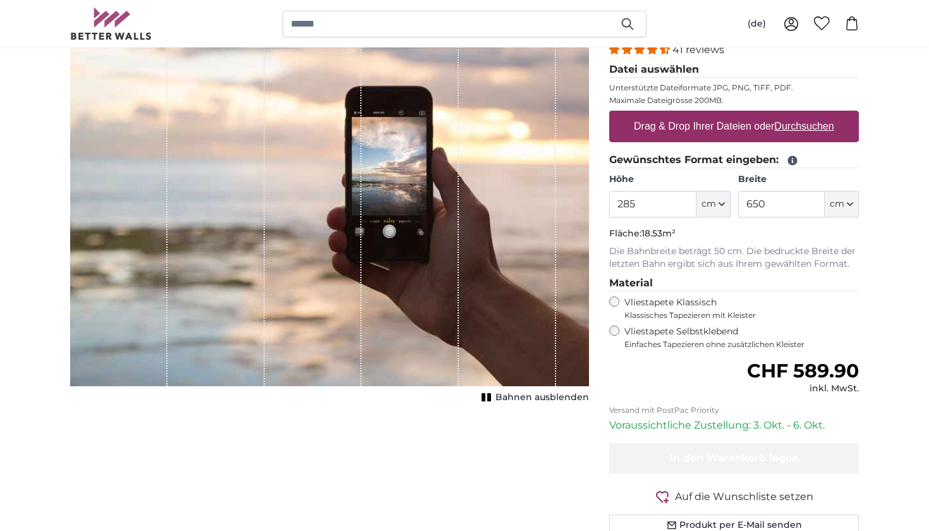
scroll to position [147, 0]
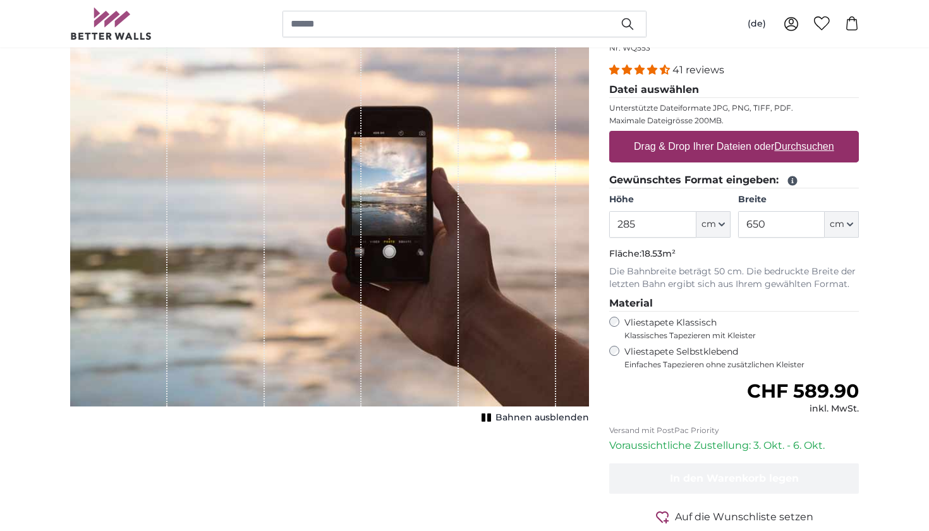
click at [821, 333] on span "Klassisches Tapezieren mit Kleister" at bounding box center [736, 336] width 224 height 10
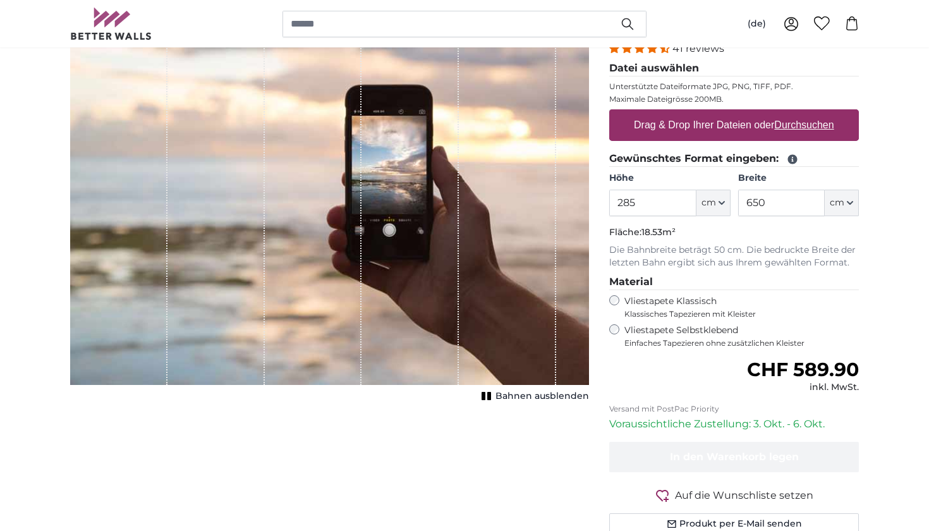
scroll to position [127, 0]
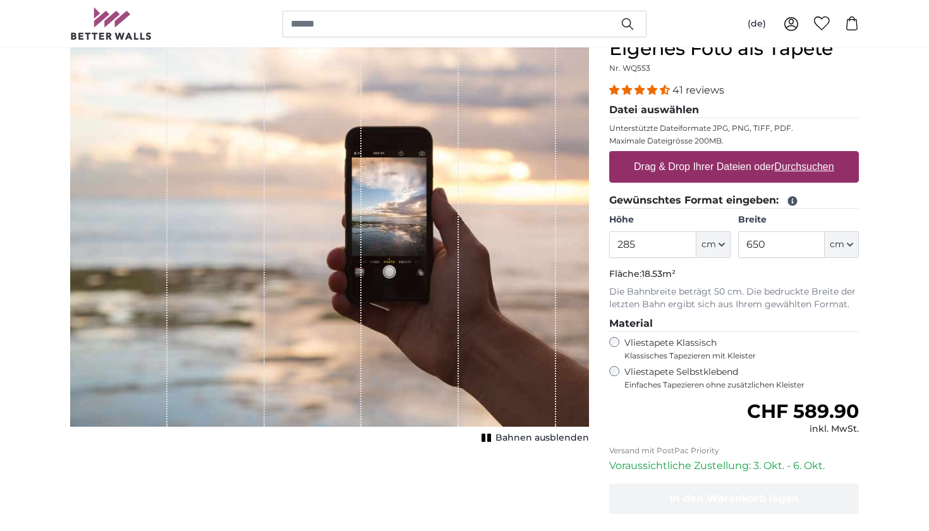
click at [365, 226] on div "1 of 1" at bounding box center [410, 231] width 97 height 389
click at [308, 240] on div "1 of 1" at bounding box center [313, 231] width 97 height 389
click at [665, 165] on label "Drag & Drop Ihrer Dateien oder Durchsuchen" at bounding box center [734, 166] width 210 height 25
click at [665, 155] on input "Drag & Drop Ihrer Dateien oder Durchsuchen" at bounding box center [734, 153] width 250 height 4
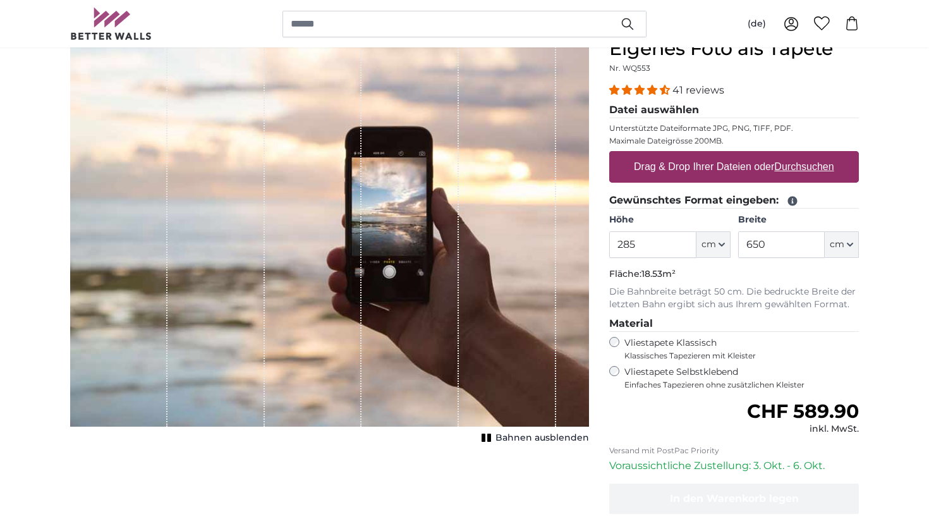
type input "**********"
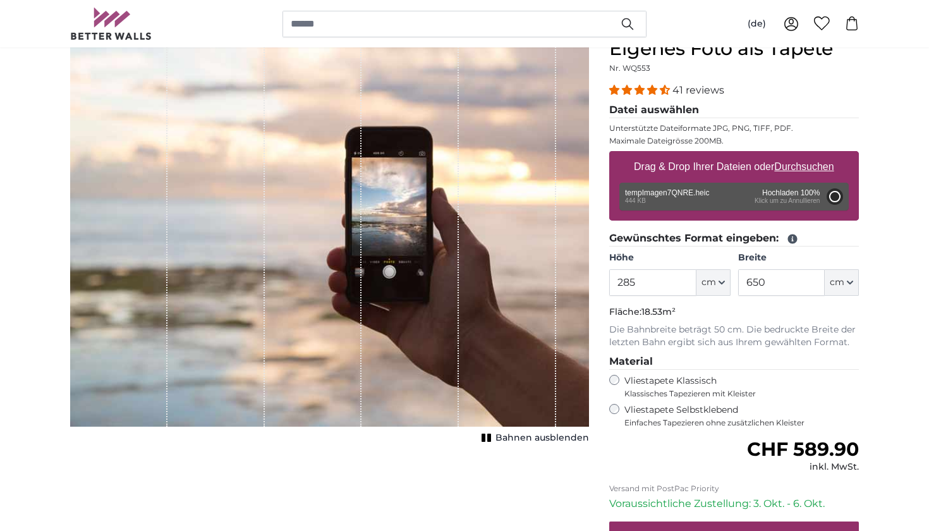
type input "92"
type input "115.9"
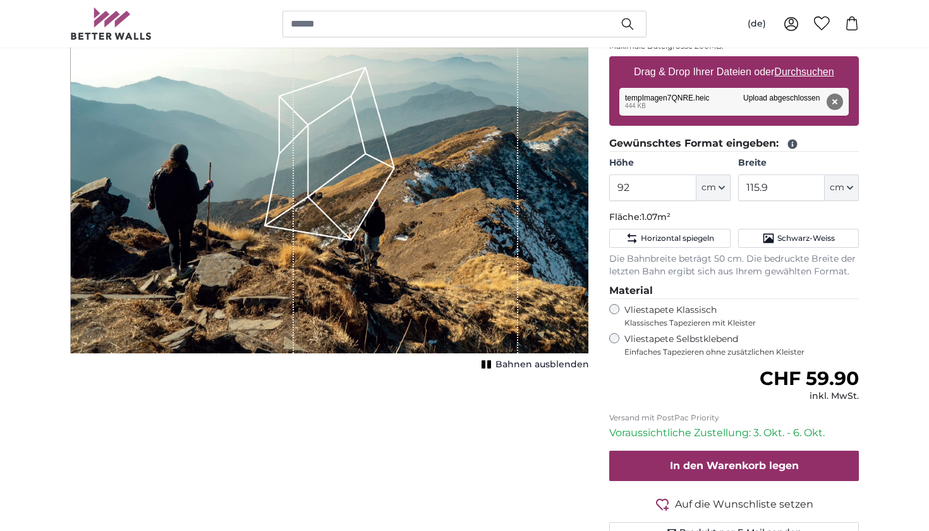
scroll to position [224, 0]
